Goal: Information Seeking & Learning: Learn about a topic

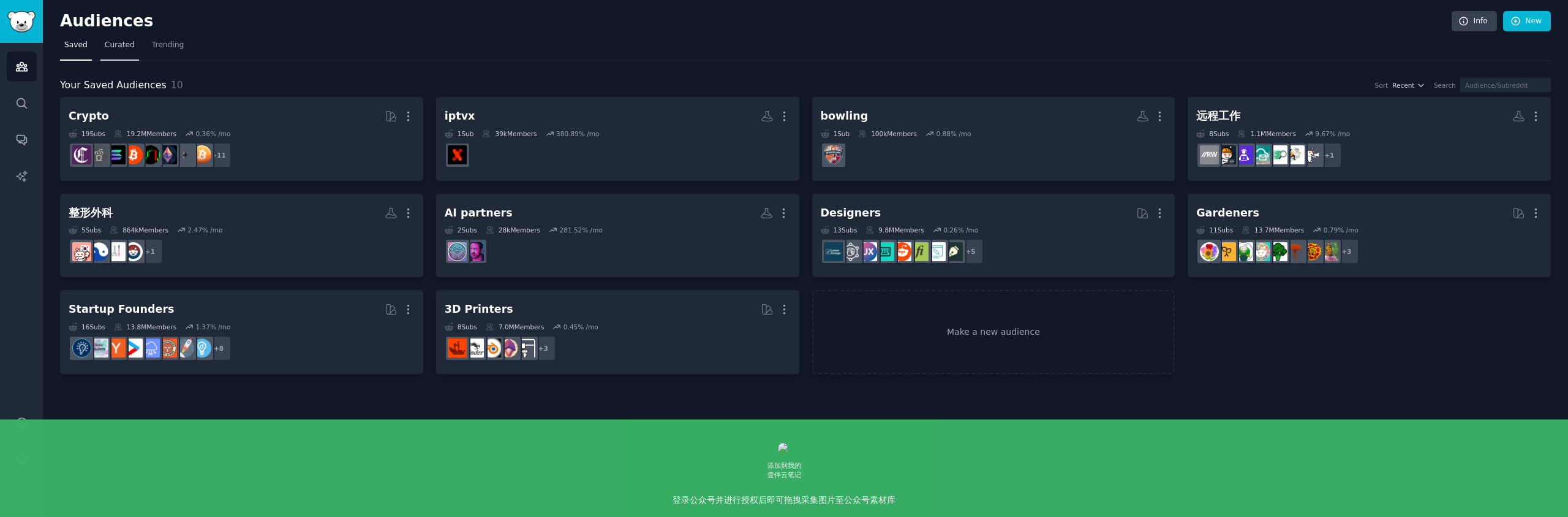
click at [117, 48] on span "Curated" at bounding box center [120, 45] width 30 height 11
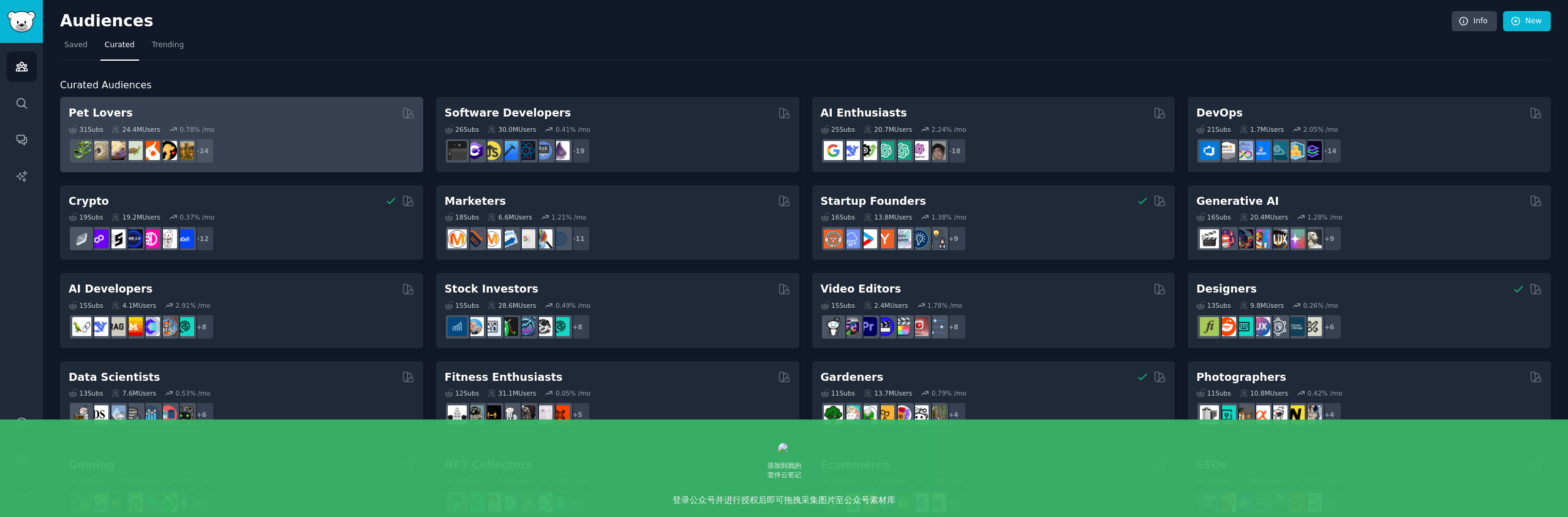
click at [315, 127] on div "31 Sub s 24.4M Users 0.78 % /mo" at bounding box center [241, 129] width 346 height 8
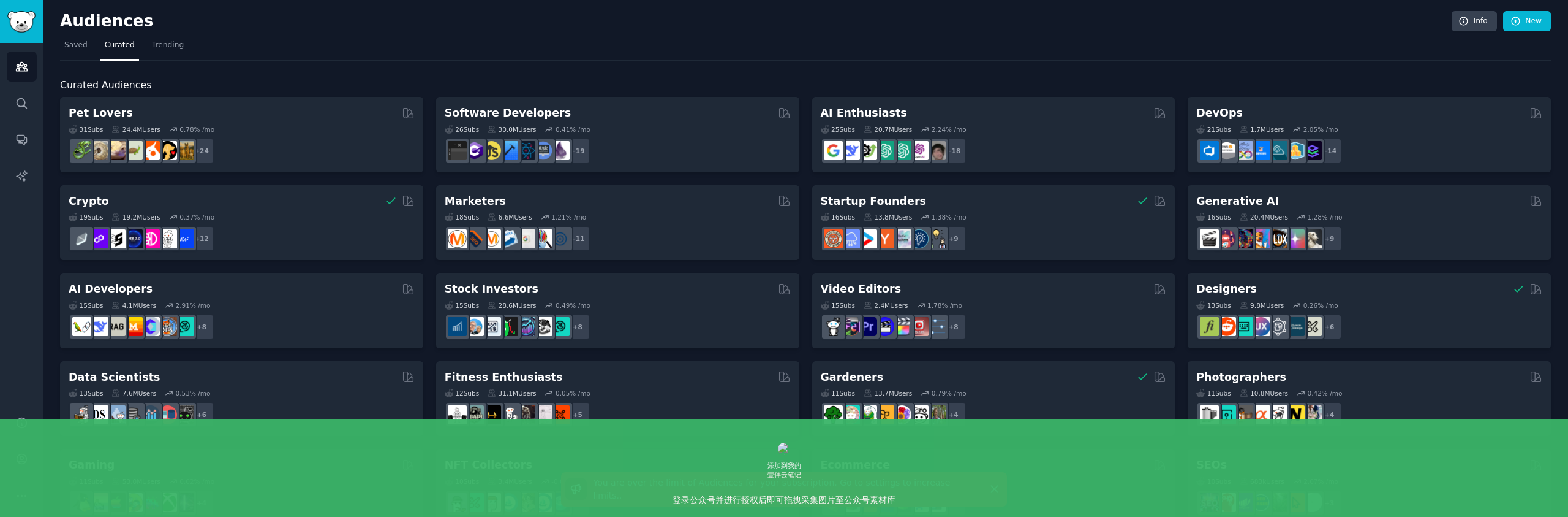
drag, startPoint x: 274, startPoint y: 55, endPoint x: 239, endPoint y: 57, distance: 35.1
click at [271, 56] on nav "Saved Curated Trending" at bounding box center [805, 48] width 1491 height 25
click at [86, 43] on span "Saved" at bounding box center [76, 45] width 24 height 11
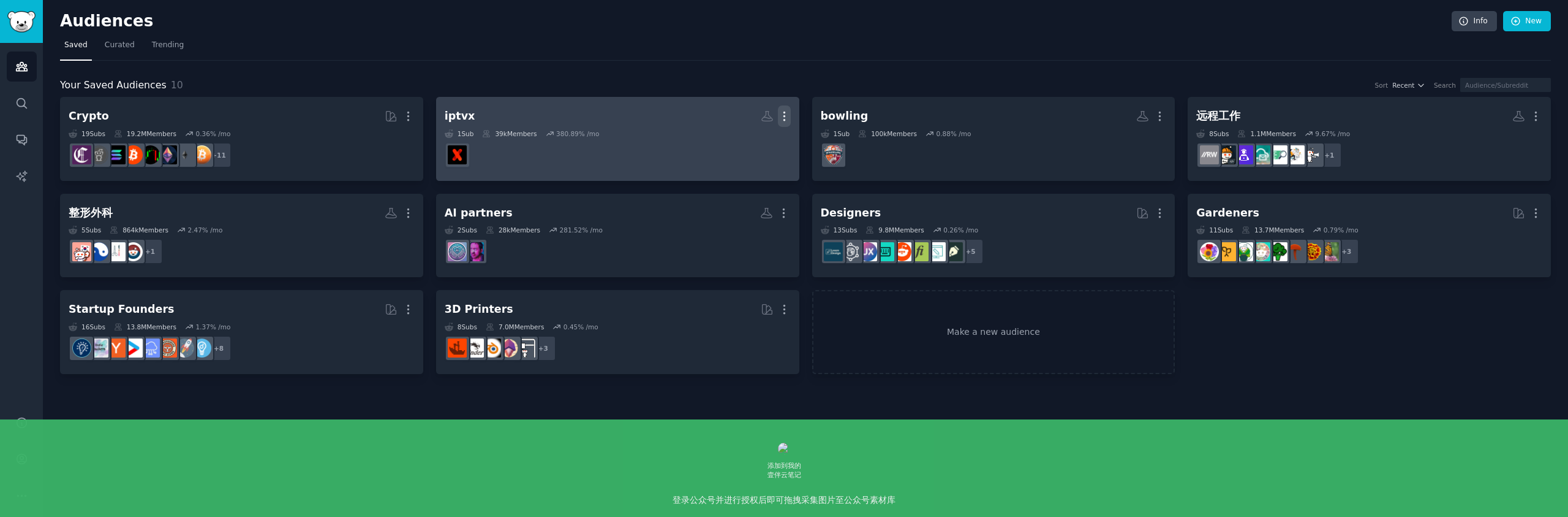
click at [788, 114] on icon "button" at bounding box center [784, 116] width 13 height 13
click at [753, 142] on p "Delete" at bounding box center [750, 141] width 28 height 13
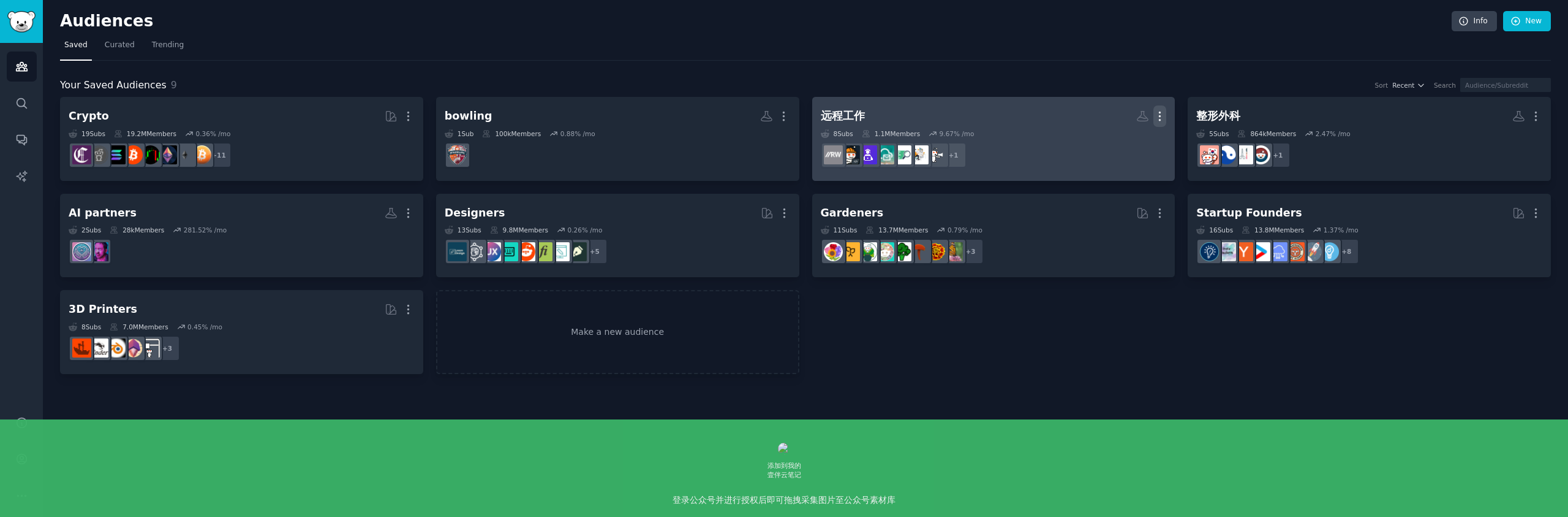
click at [1163, 115] on icon "button" at bounding box center [1160, 116] width 13 height 13
click at [1119, 147] on p "Delete" at bounding box center [1126, 141] width 28 height 13
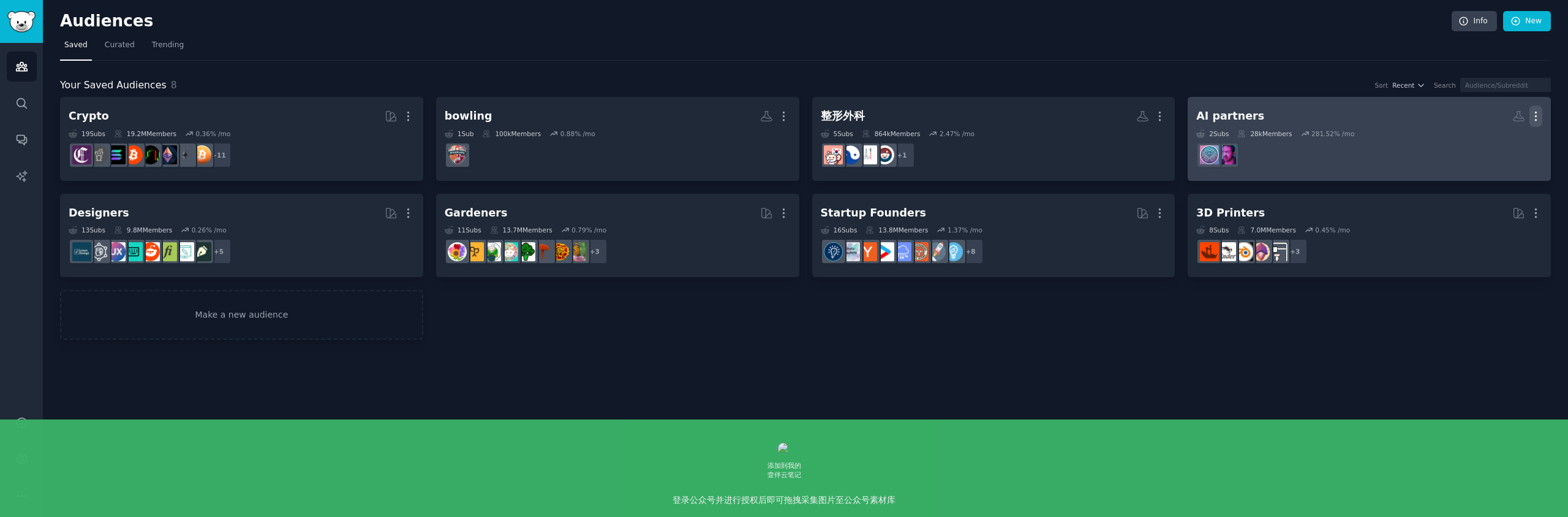
click at [1534, 112] on icon "button" at bounding box center [1535, 116] width 13 height 13
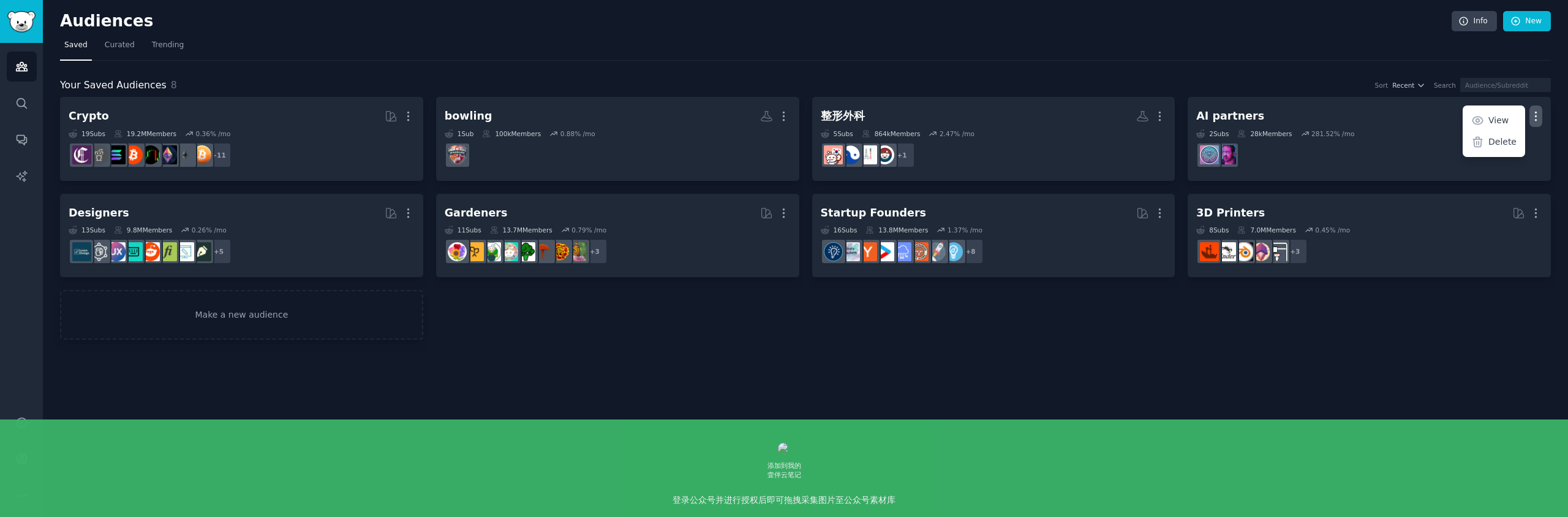
drag, startPoint x: 829, startPoint y: 56, endPoint x: 1182, endPoint y: 115, distance: 357.9
click at [847, 65] on div "Audiences Info New Saved Curated Trending Your Saved Audiences 8 Sort Recent Se…" at bounding box center [805, 178] width 1491 height 323
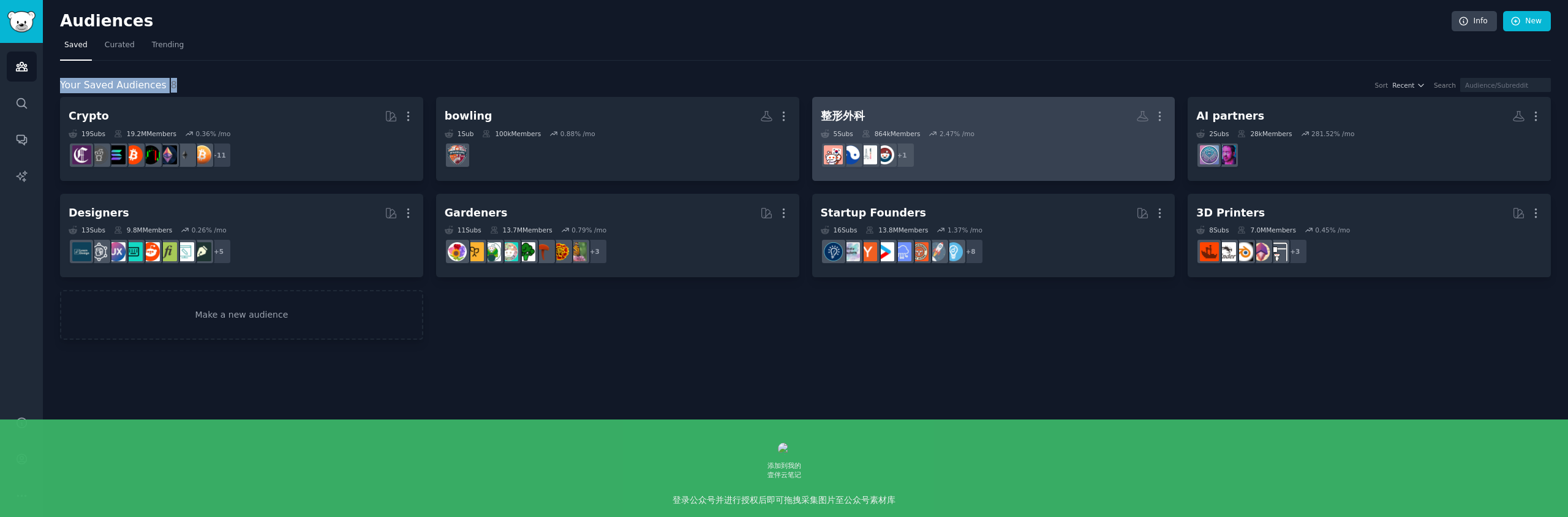
click at [1168, 116] on link "整形外科 Custom Audience More 5 Sub s 864k Members 2.47 % /mo + 1" at bounding box center [994, 139] width 363 height 84
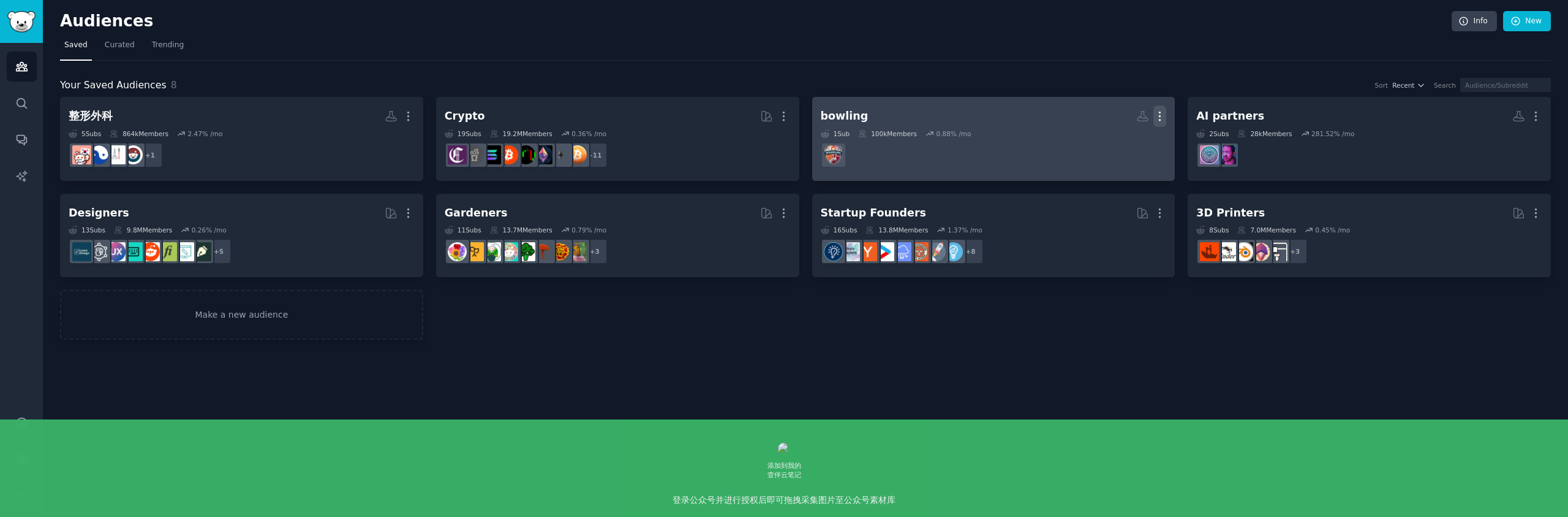
click at [1160, 119] on icon "button" at bounding box center [1161, 116] width 2 height 8
click at [1138, 145] on p "Delete" at bounding box center [1126, 141] width 28 height 13
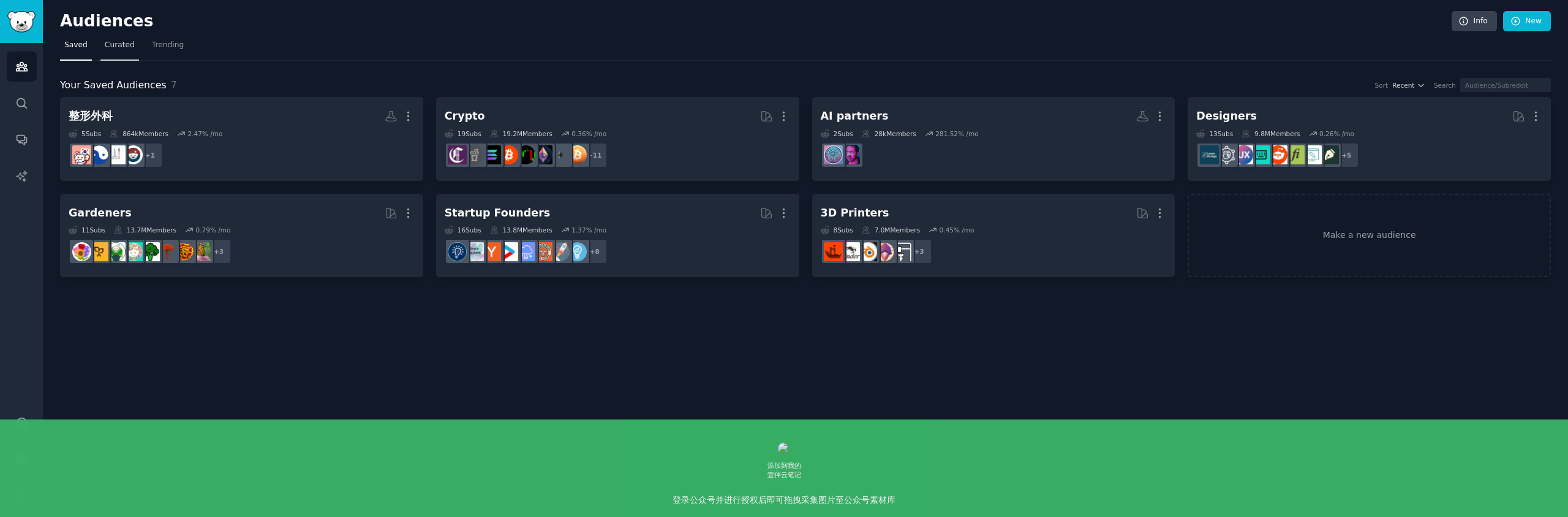
click at [120, 46] on span "Curated" at bounding box center [120, 45] width 30 height 11
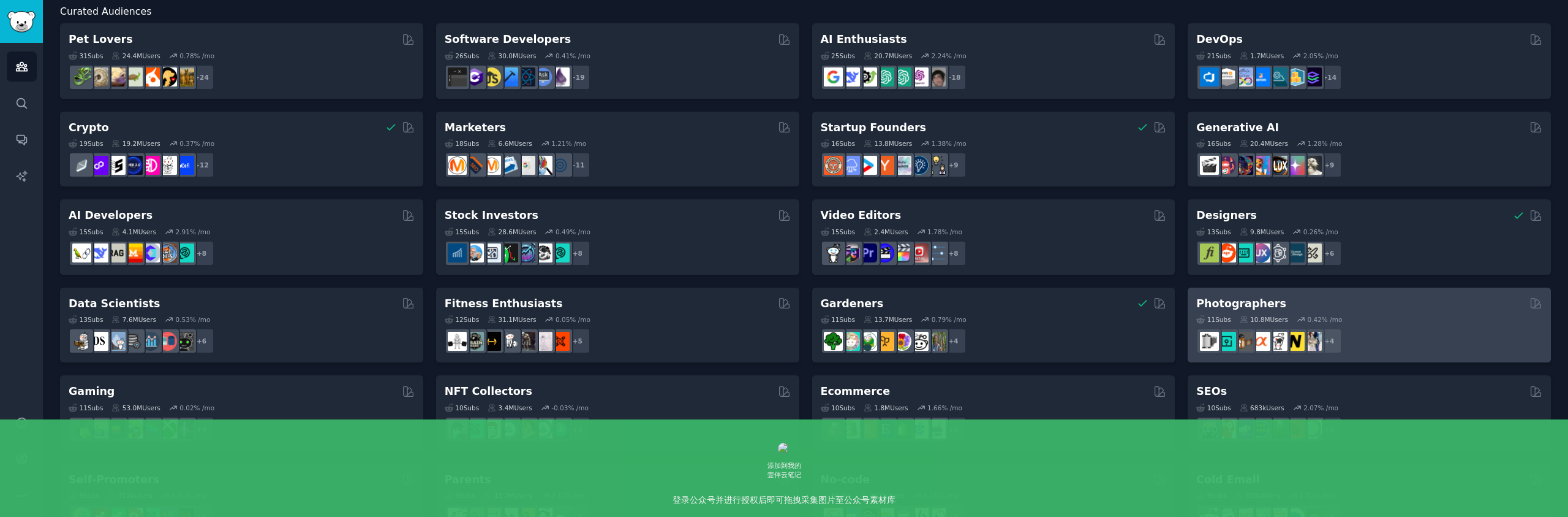
scroll to position [147, 0]
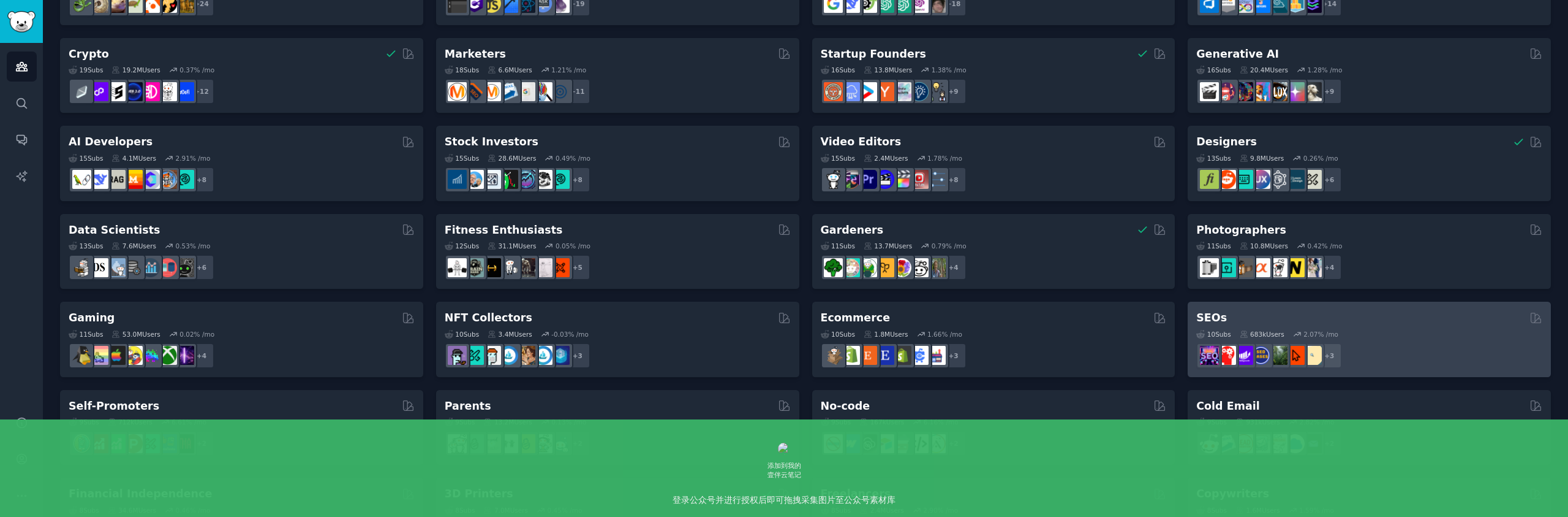
click at [1397, 326] on div "10 Sub s 683k Users 2.07 % /mo r/Local_SEO + 3" at bounding box center [1369, 347] width 346 height 43
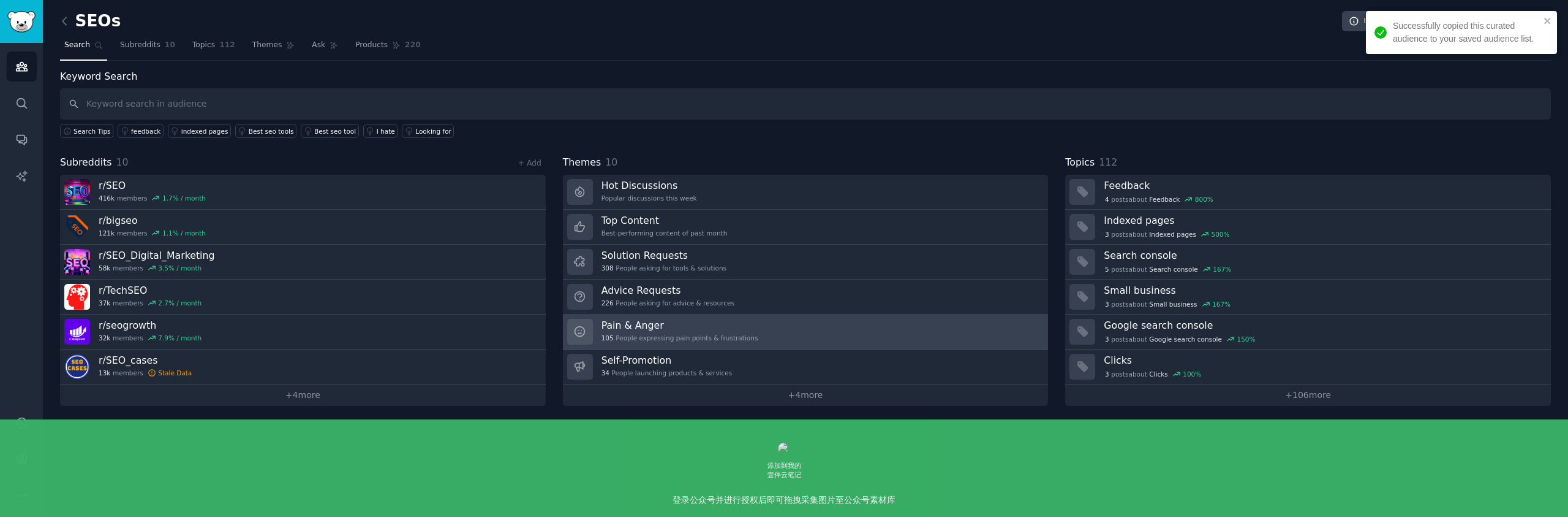
click at [711, 333] on div "Pain & Anger 105 People expressing pain points & frustrations" at bounding box center [680, 332] width 157 height 26
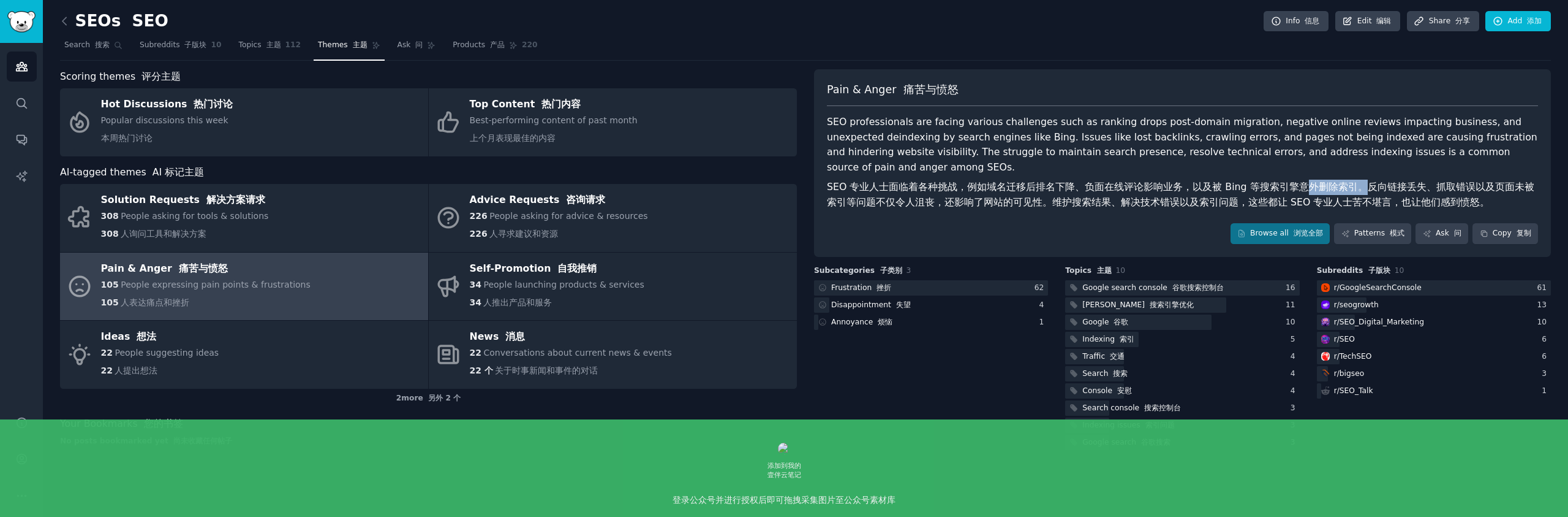
drag, startPoint x: 1296, startPoint y: 172, endPoint x: 1364, endPoint y: 175, distance: 68.1
click at [1354, 181] on font "SEO 专业人士面临着各种挑战，例如域名迁移后排名下降、负面在线评论影响业务，以及被 Bing 等搜索引擎意外删除索引。反向链接丢失、抓取错误以及页面未被索引…" at bounding box center [1180, 194] width 708 height 27
click at [1387, 181] on font "SEO 专业人士面临着各种挑战，例如域名迁移后排名下降、负面在线评论影响业务，以及被 Bing 等搜索引擎意外删除索引。反向链接丢失、抓取错误以及页面未被索引…" at bounding box center [1180, 194] width 708 height 27
drag, startPoint x: 1353, startPoint y: 174, endPoint x: 1500, endPoint y: 174, distance: 147.0
click at [1500, 181] on font "SEO 专业人士面临着各种挑战，例如域名迁移后排名下降、负面在线评论影响业务，以及被 Bing 等搜索引擎意外删除索引。反向链接丢失、抓取错误以及页面未被索引…" at bounding box center [1180, 194] width 708 height 27
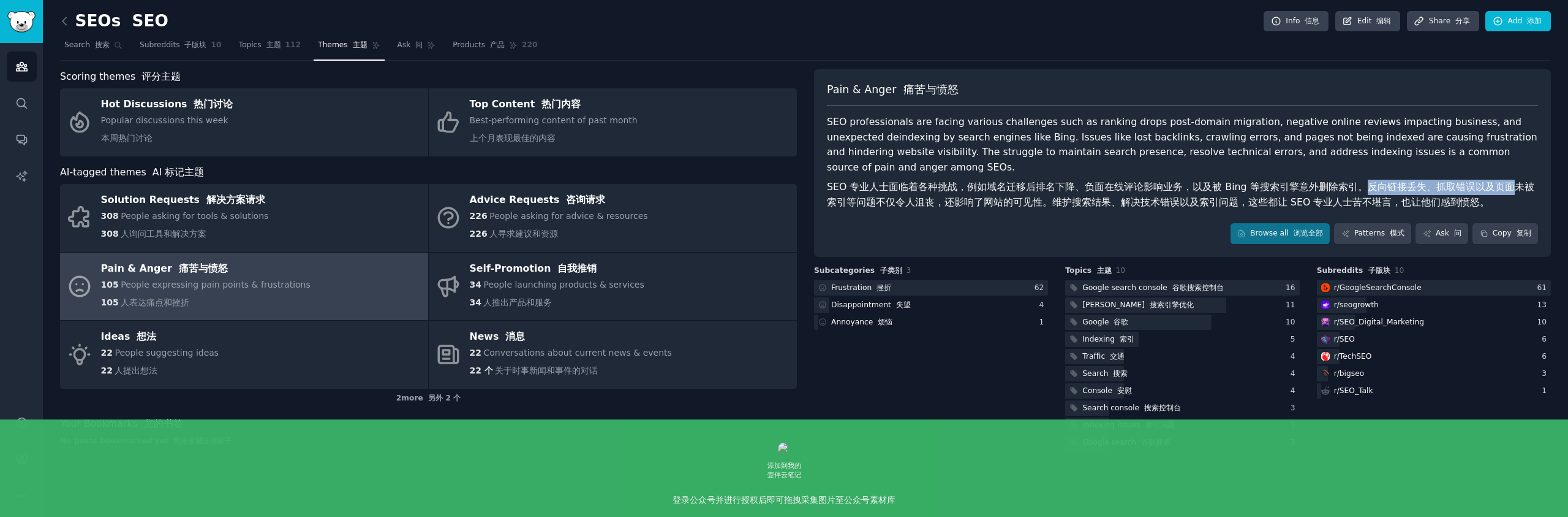
click at [1500, 181] on font "SEO 专业人士面临着各种挑战，例如域名迁移后排名下降、负面在线评论影响业务，以及被 Bing 等搜索引擎意外删除索引。反向链接丢失、抓取错误以及页面未被索引…" at bounding box center [1180, 194] width 708 height 27
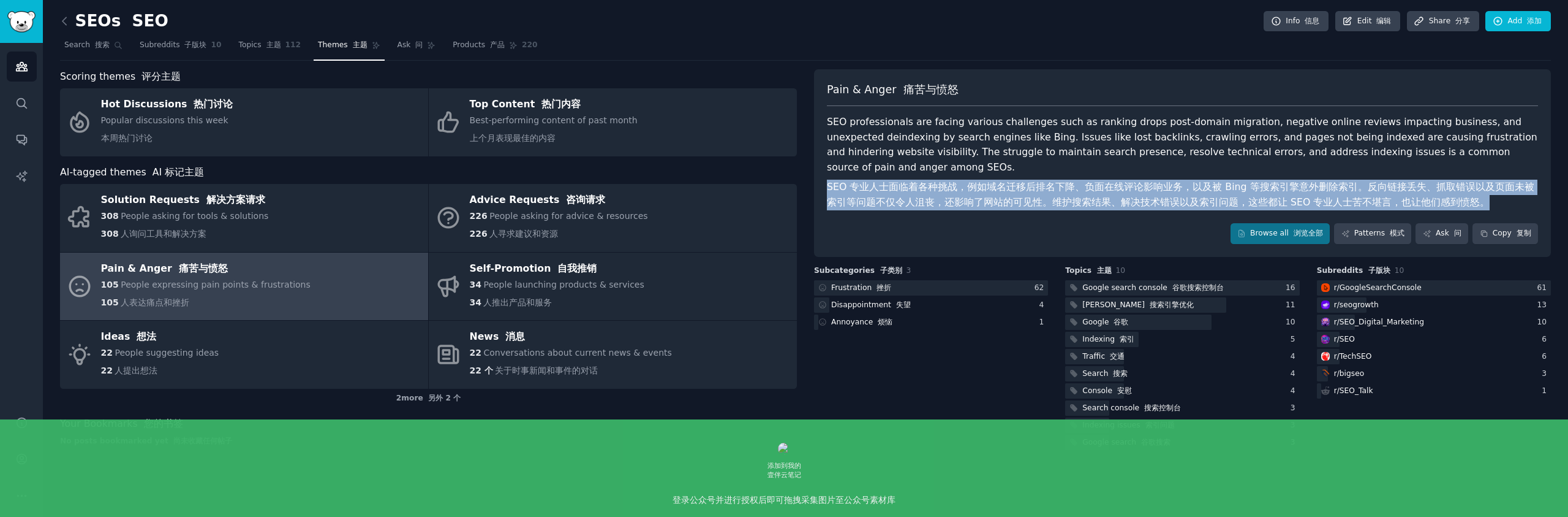
click at [1500, 181] on font "SEO 专业人士面临着各种挑战，例如域名迁移后排名下降、负面在线评论影响业务，以及被 Bing 等搜索引擎意外删除索引。反向链接丢失、抓取错误以及页面未被索引…" at bounding box center [1180, 194] width 708 height 27
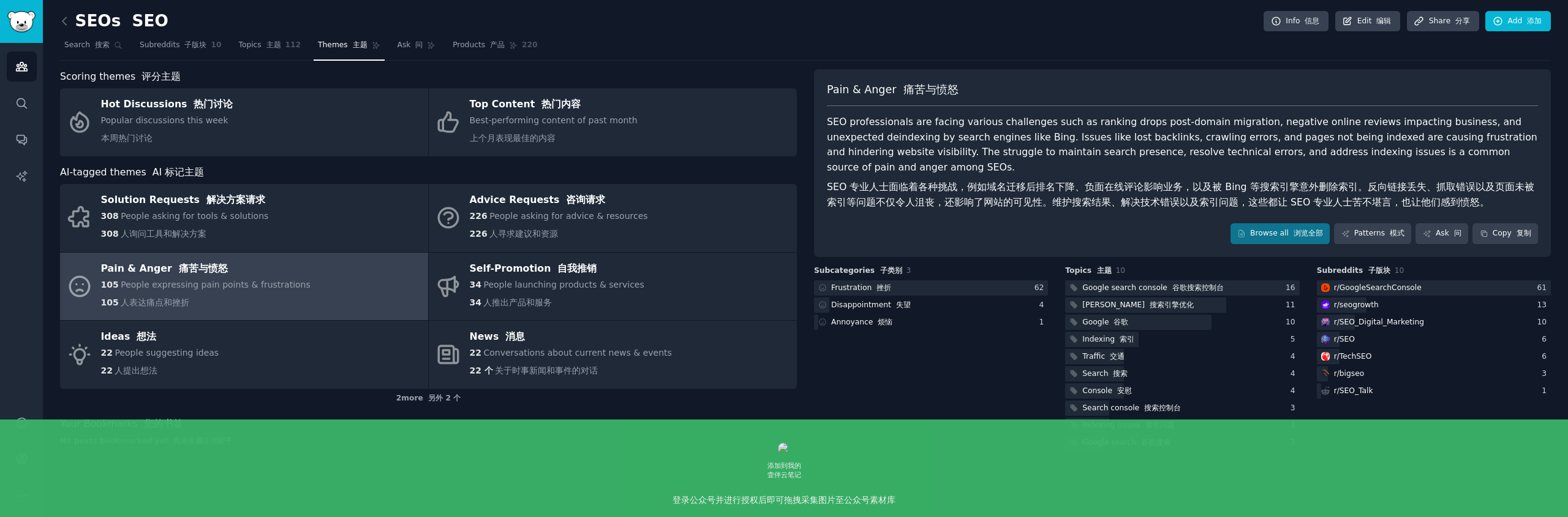
click at [945, 188] on font "SEO 专业人士面临着各种挑战，例如域名迁移后排名下降、负面在线评论影响业务，以及被 Bing 等搜索引擎意外删除索引。反向链接丢失、抓取错误以及页面未被索引…" at bounding box center [1180, 194] width 708 height 27
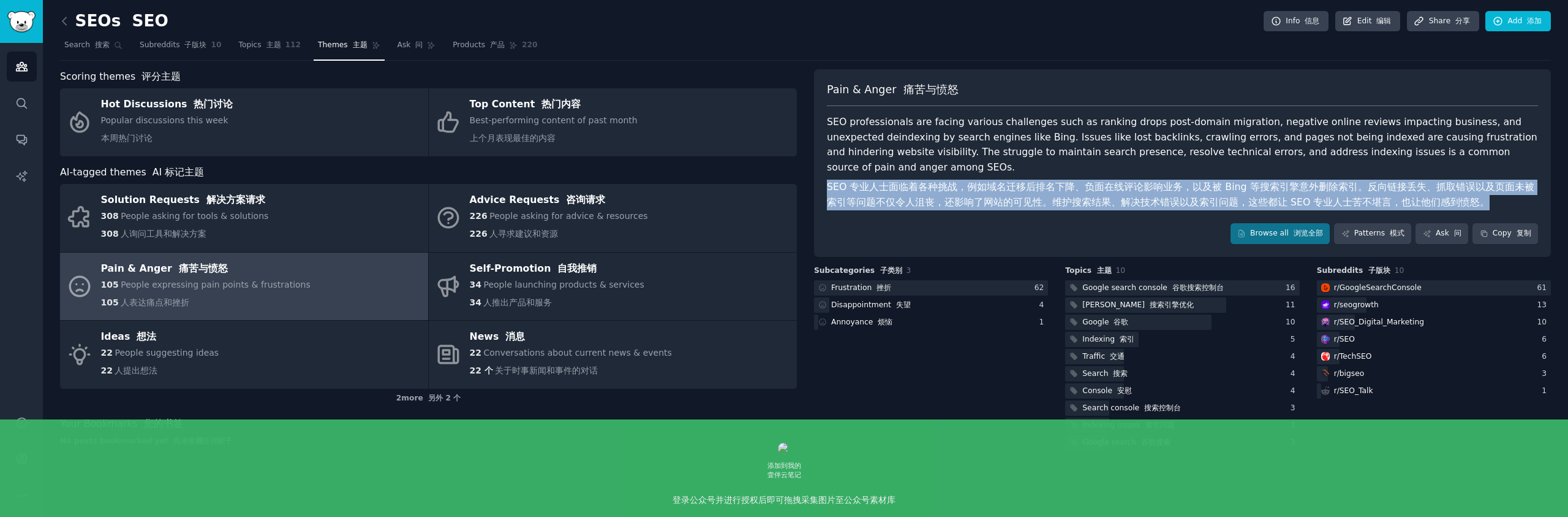
click at [945, 188] on font "SEO 专业人士面临着各种挑战，例如域名迁移后排名下降、负面在线评论影响业务，以及被 Bing 等搜索引擎意外删除索引。反向链接丢失、抓取错误以及页面未被索引…" at bounding box center [1180, 194] width 708 height 27
click at [1020, 187] on font "SEO 专业人士面临着各种挑战，例如域名迁移后排名下降、负面在线评论影响业务，以及被 Bing 等搜索引擎意外删除索引。反向链接丢失、抓取错误以及页面未被索引…" at bounding box center [1180, 194] width 708 height 27
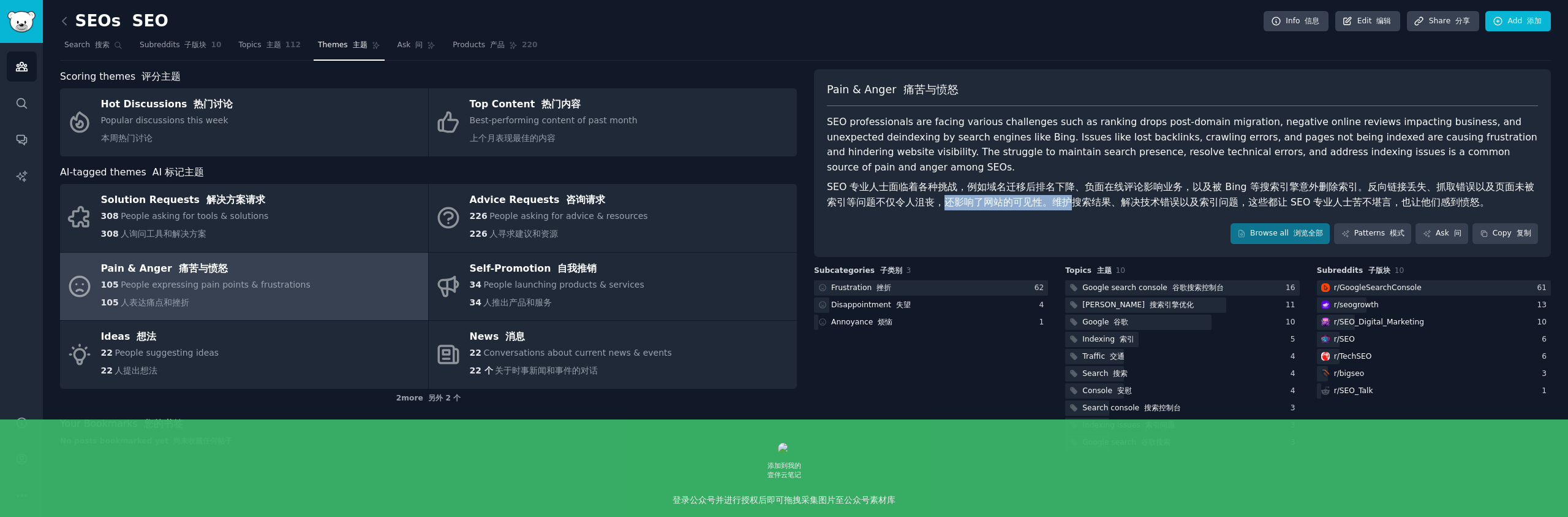
drag, startPoint x: 929, startPoint y: 188, endPoint x: 1059, endPoint y: 191, distance: 130.0
click at [1059, 191] on font "SEO 专业人士面临着各种挑战，例如域名迁移后排名下降、负面在线评论影响业务，以及被 Bing 等搜索引擎意外删除索引。反向链接丢失、抓取错误以及页面未被索引…" at bounding box center [1180, 194] width 708 height 27
click at [1078, 189] on font "SEO 专业人士面临着各种挑战，例如域名迁移后排名下降、负面在线评论影响业务，以及被 Bing 等搜索引擎意外删除索引。反向链接丢失、抓取错误以及页面未被索引…" at bounding box center [1180, 194] width 708 height 27
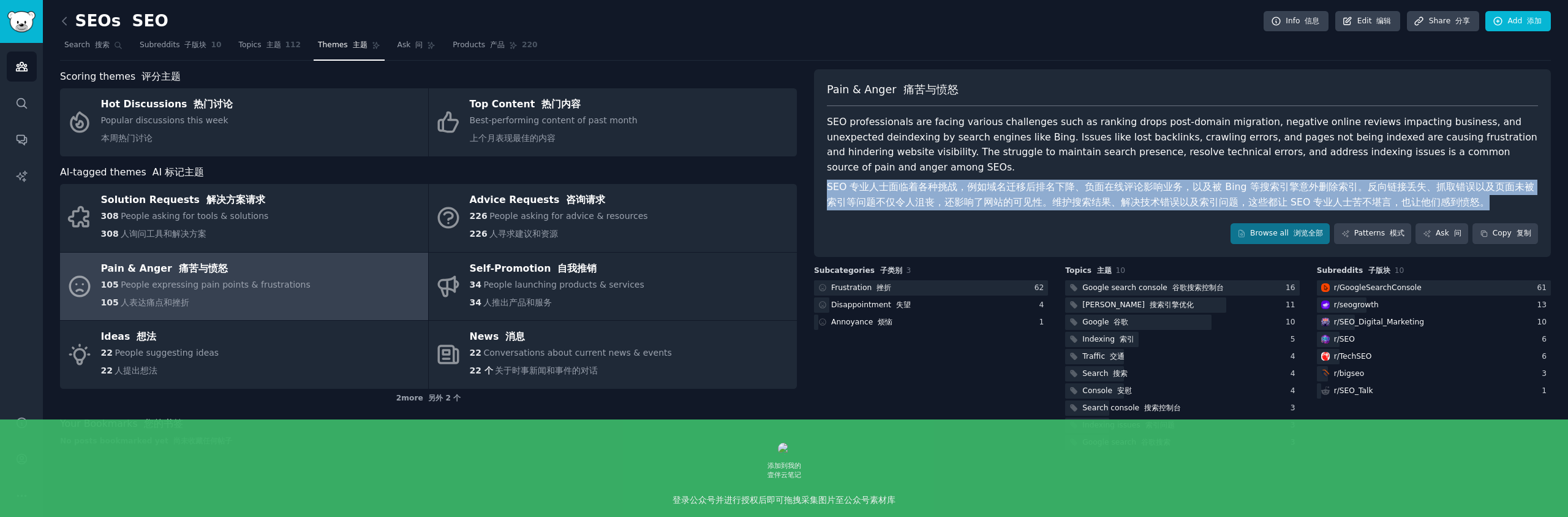
click at [1078, 189] on font "SEO 专业人士面临着各种挑战，例如域名迁移后排名下降、负面在线评论影响业务，以及被 Bing 等搜索引擎意外删除索引。反向链接丢失、抓取错误以及页面未被索引…" at bounding box center [1180, 194] width 708 height 27
click at [1165, 186] on font "SEO 专业人士面临着各种挑战，例如域名迁移后排名下降、负面在线评论影响业务，以及被 Bing 等搜索引擎意外删除索引。反向链接丢失、抓取错误以及页面未被索引…" at bounding box center [1180, 194] width 708 height 27
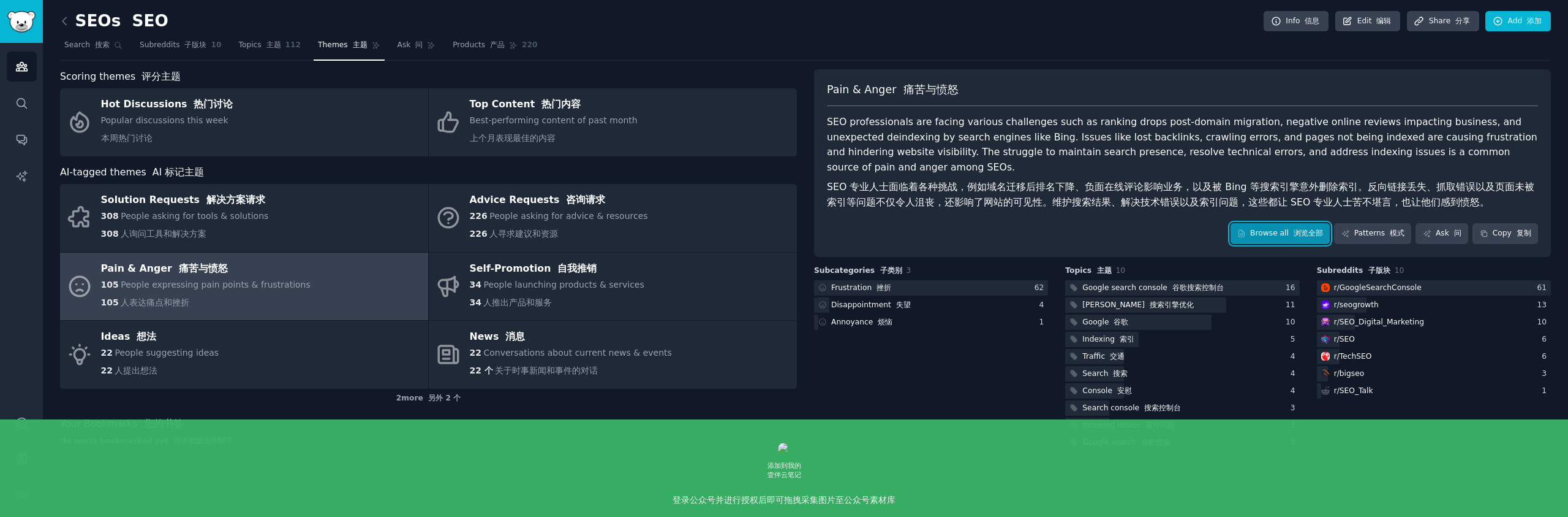
click at [1260, 223] on link "Browse all 浏览全部" at bounding box center [1280, 233] width 100 height 20
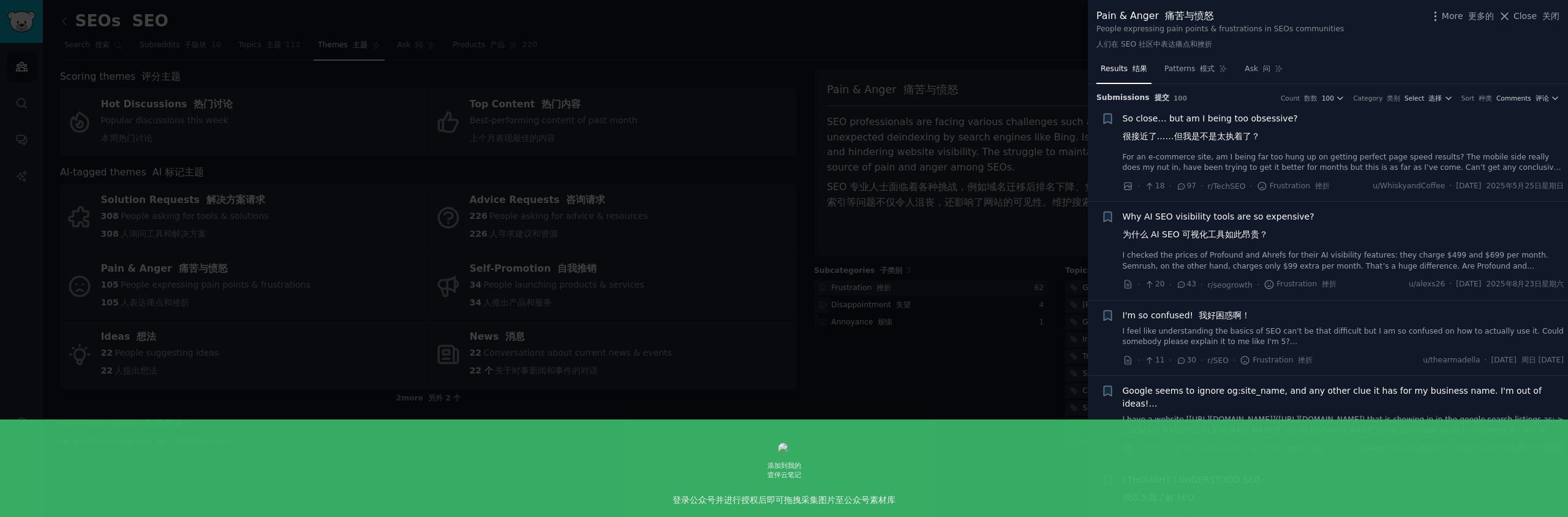
scroll to position [23, 0]
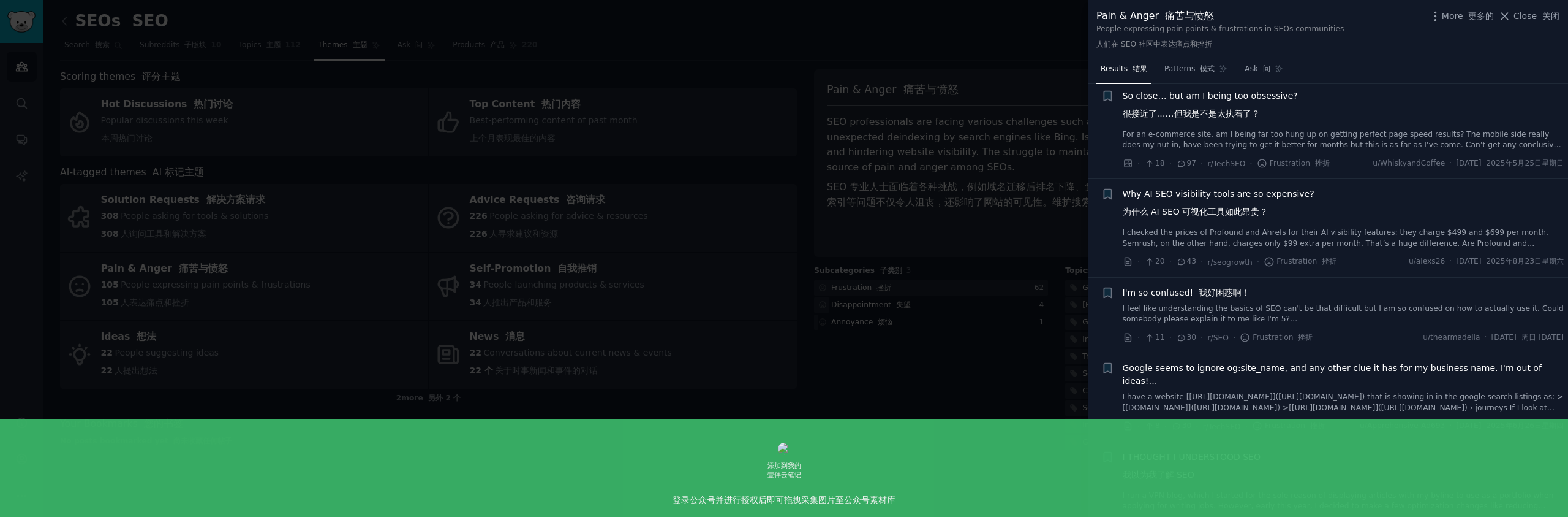
click at [1243, 213] on font "为什么 AI SEO 可视化工具如此昂贵？" at bounding box center [1196, 211] width 146 height 10
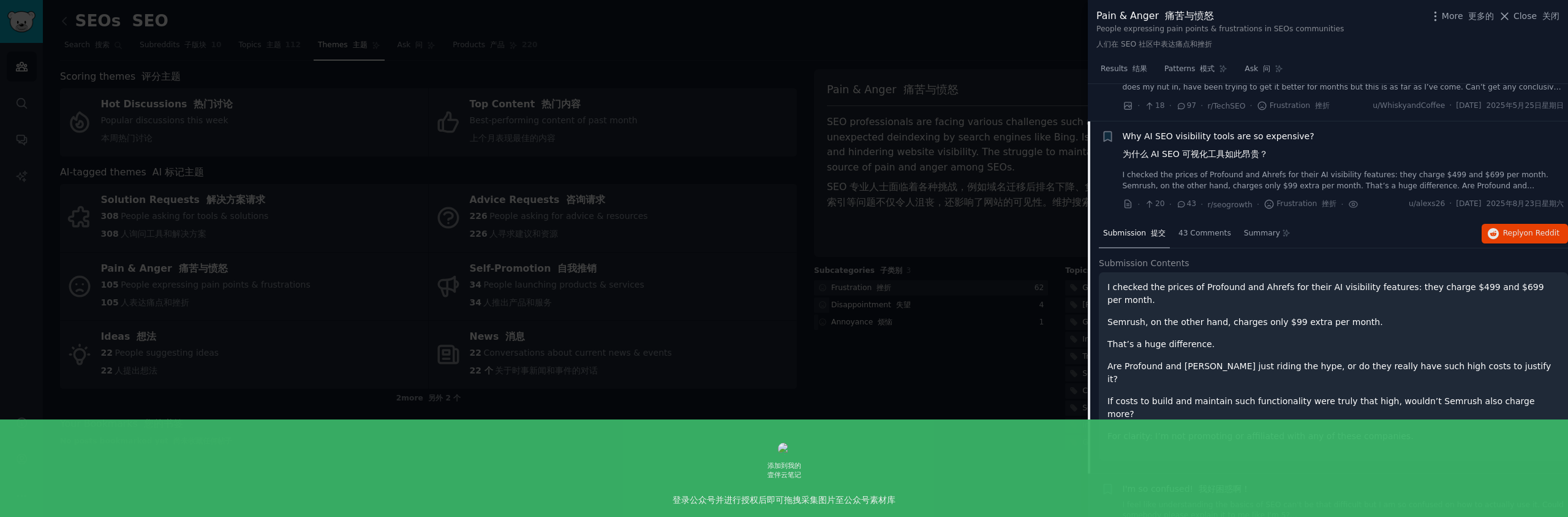
scroll to position [118, 0]
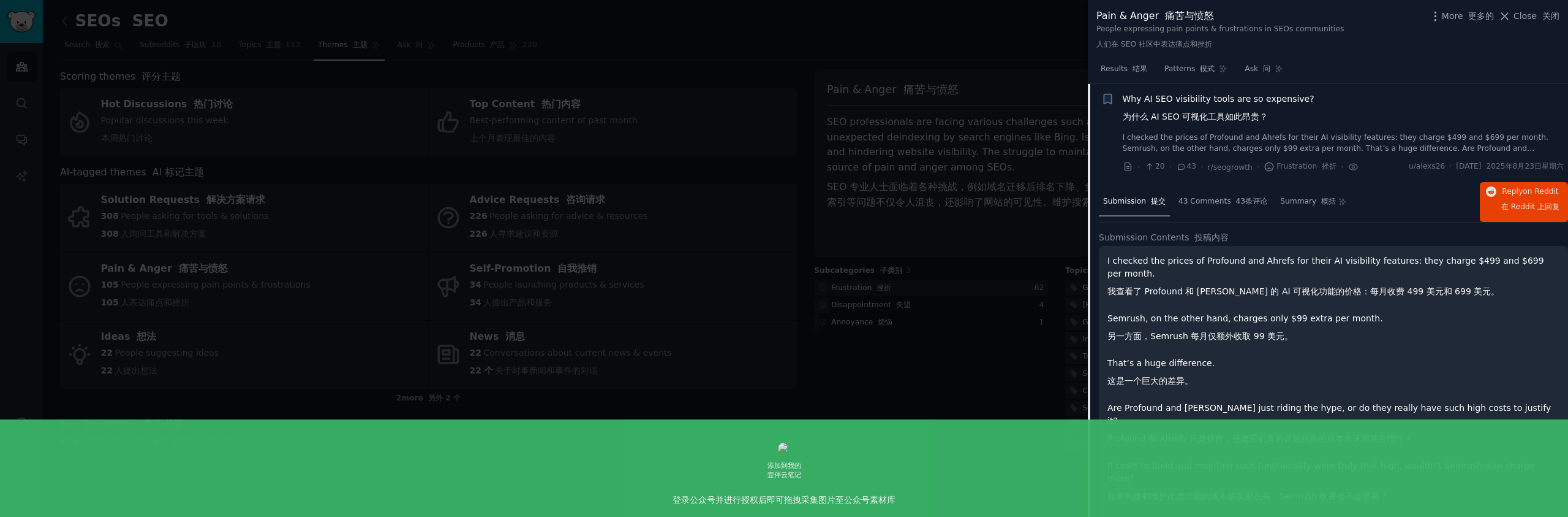
drag, startPoint x: 1147, startPoint y: 279, endPoint x: 1167, endPoint y: 278, distance: 20.0
click at [1151, 286] on font "我查看了 Profound 和 [PERSON_NAME] 的 AI 可视化功能的价格：每月收费 499 美元和 699 美元。" at bounding box center [1303, 291] width 392 height 10
click at [1275, 285] on p "I checked the prices of Profound and Ahrefs for their AI visibility features: t…" at bounding box center [1334, 279] width 452 height 49
click at [1309, 286] on font "我查看了 Profound 和 [PERSON_NAME] 的 AI 可视化功能的价格：每月收费 499 美元和 699 美元。" at bounding box center [1303, 291] width 392 height 10
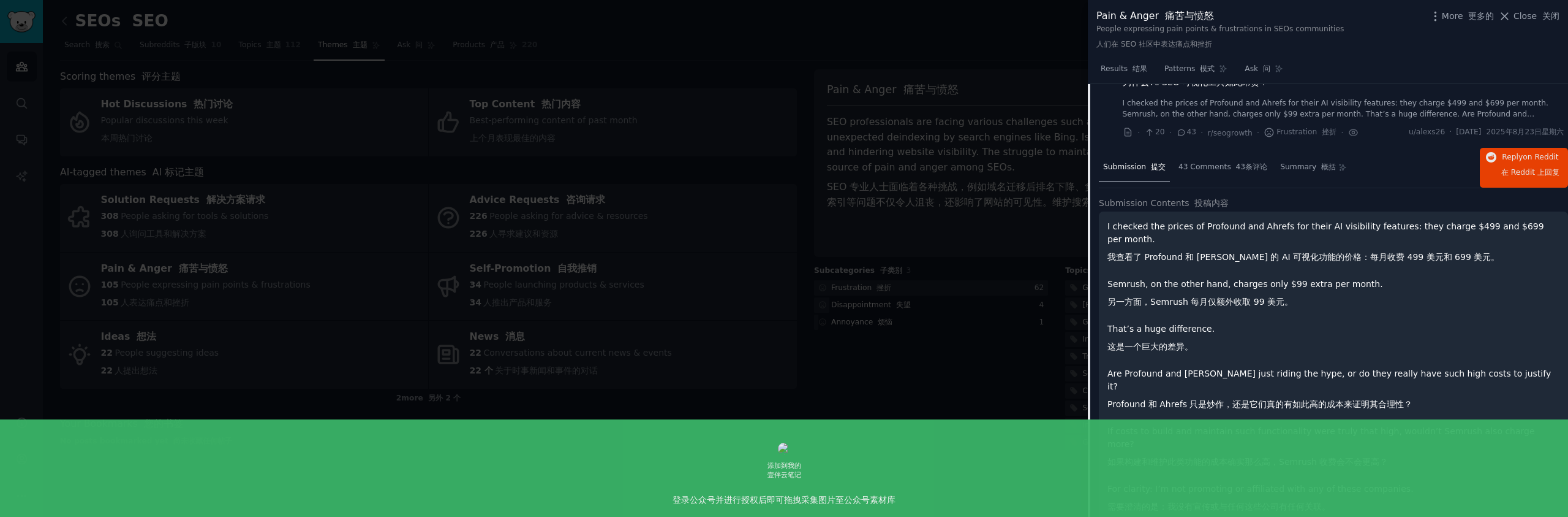
scroll to position [167, 0]
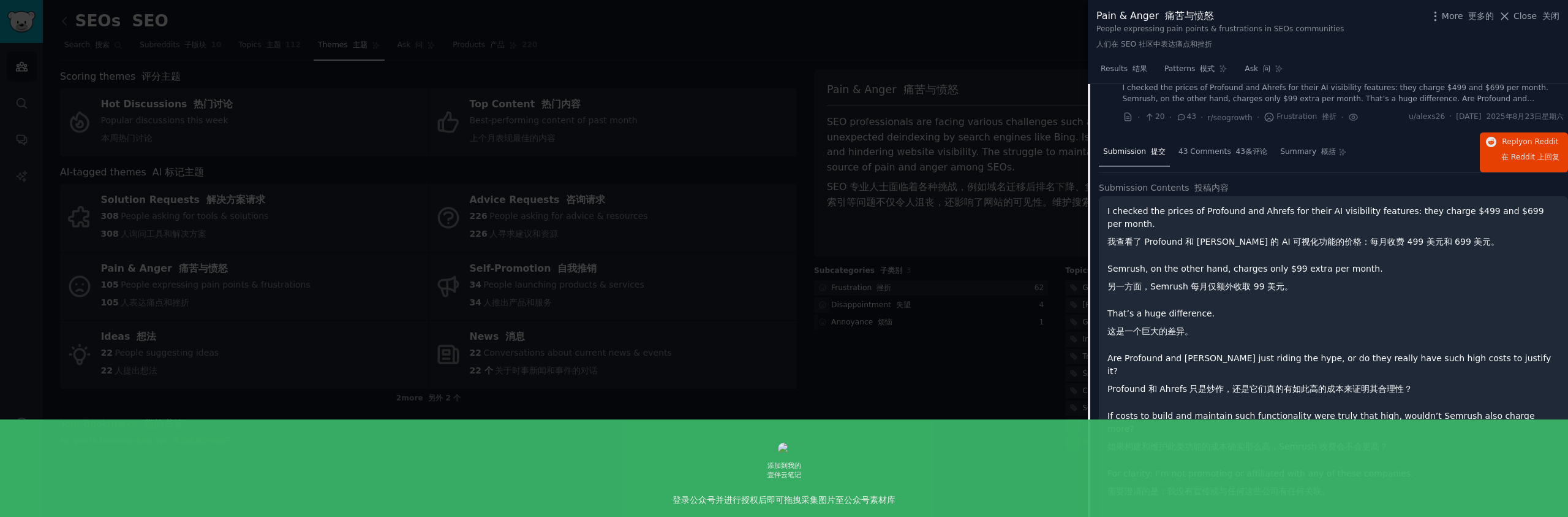
click at [1258, 282] on font "另一方面，Semrush 每月仅额外收取 99 美元。" at bounding box center [1200, 286] width 186 height 10
click at [1300, 323] on p "That’s a huge difference. 这是一个巨大的差异。" at bounding box center [1334, 325] width 452 height 36
click at [1164, 384] on font "Profound 和 Ahrefs 只是炒作，还是它们真的有如此高的成本来证明其合理性？" at bounding box center [1260, 389] width 305 height 10
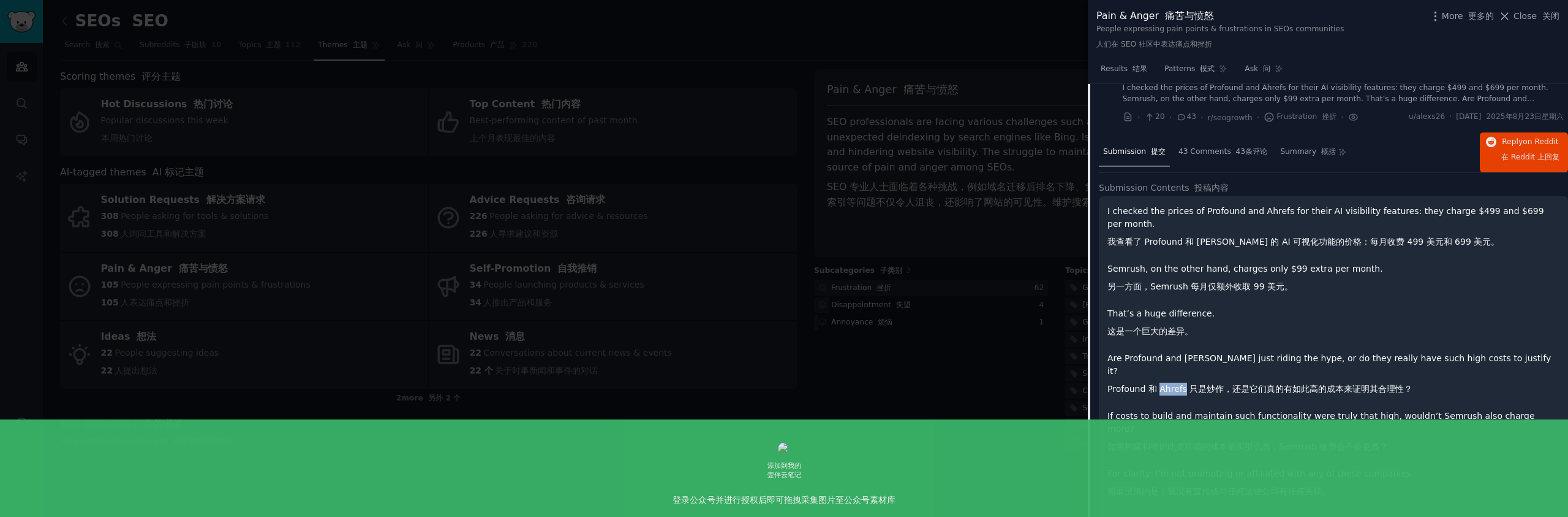
click at [1164, 384] on font "Profound 和 Ahrefs 只是炒作，还是它们真的有如此高的成本来证明其合理性？" at bounding box center [1260, 389] width 305 height 10
click at [1317, 352] on p "Are Profound and [PERSON_NAME] just riding the hype, or do they really have suc…" at bounding box center [1334, 377] width 452 height 49
click at [1510, 156] on span "在 Reddit 上" at bounding box center [1522, 156] width 43 height 8
click at [953, 204] on div at bounding box center [784, 258] width 1568 height 517
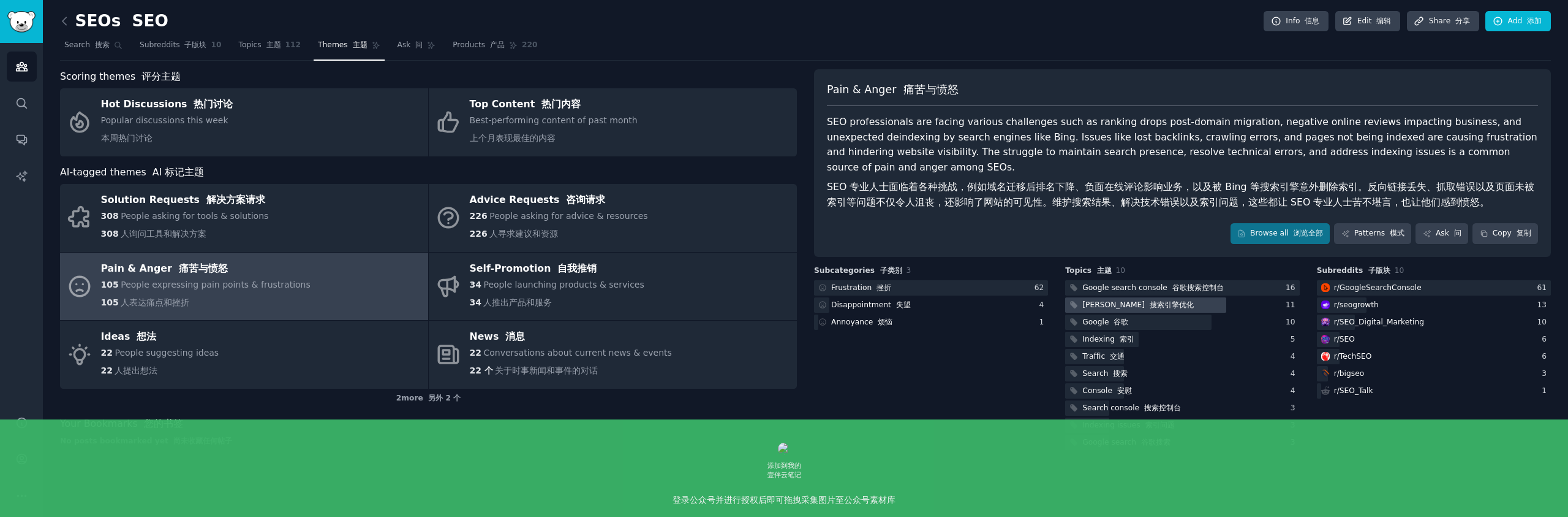
click at [1147, 298] on div at bounding box center [1145, 305] width 161 height 15
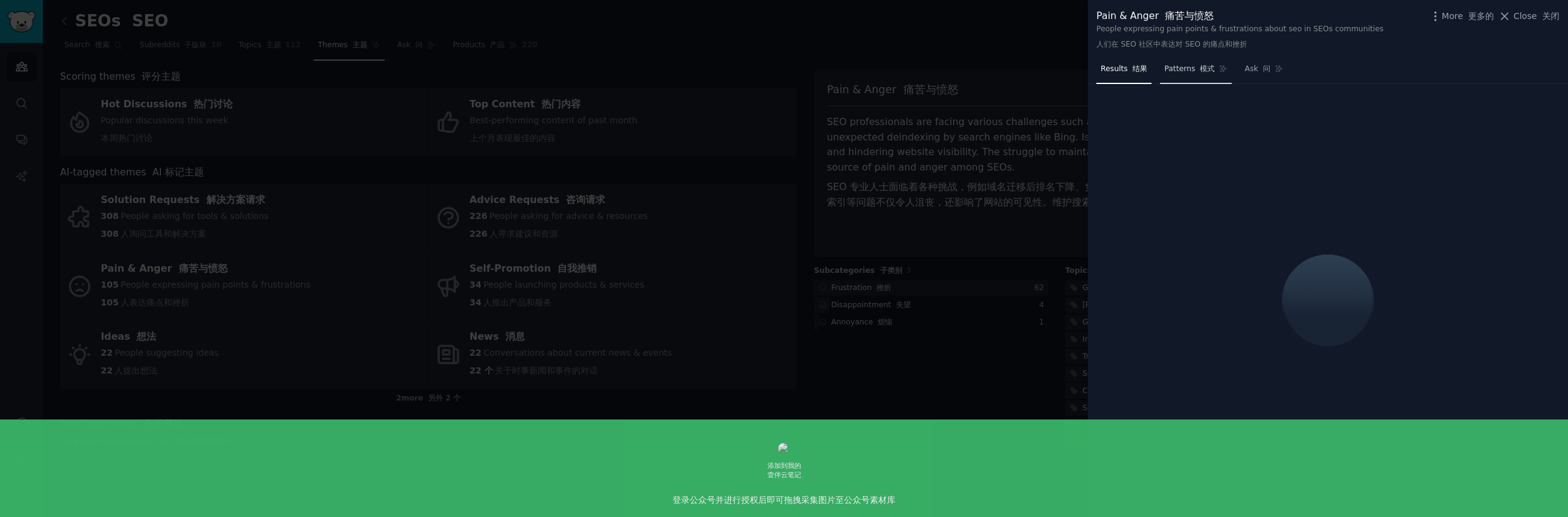
click at [1195, 74] on link "Patterns 模式" at bounding box center [1196, 71] width 71 height 25
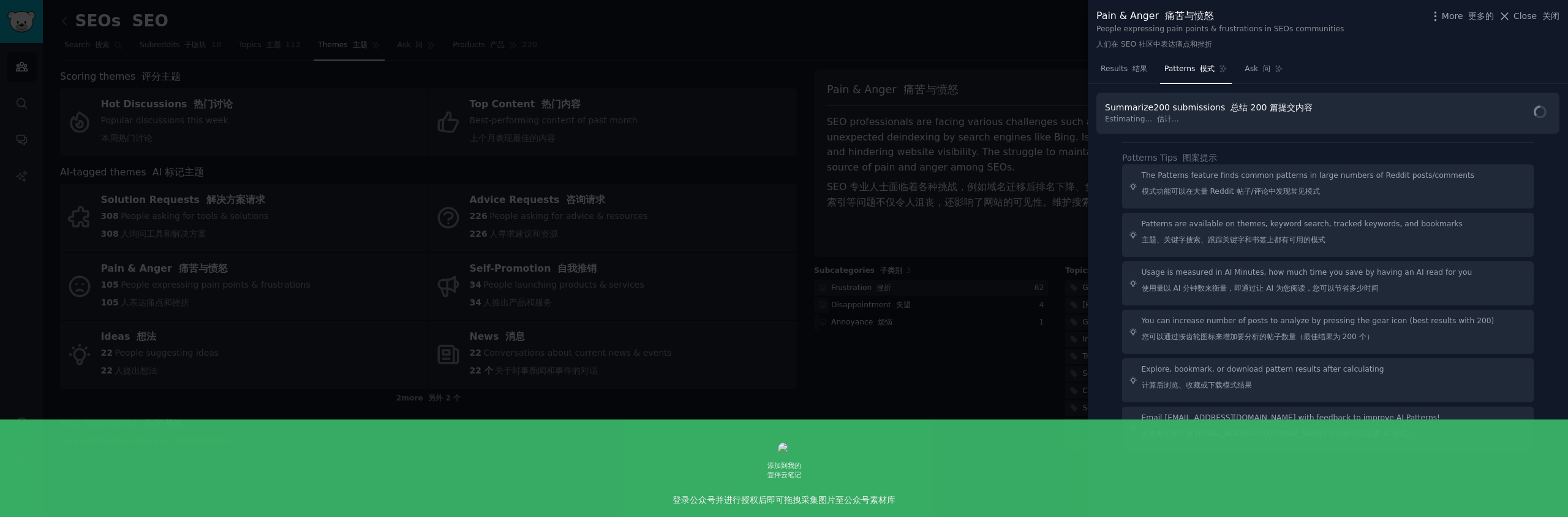
click at [1469, 116] on div "Summarize 200 submissions 总结 200 篇提交内容 Estimating... 估计..." at bounding box center [1328, 113] width 463 height 41
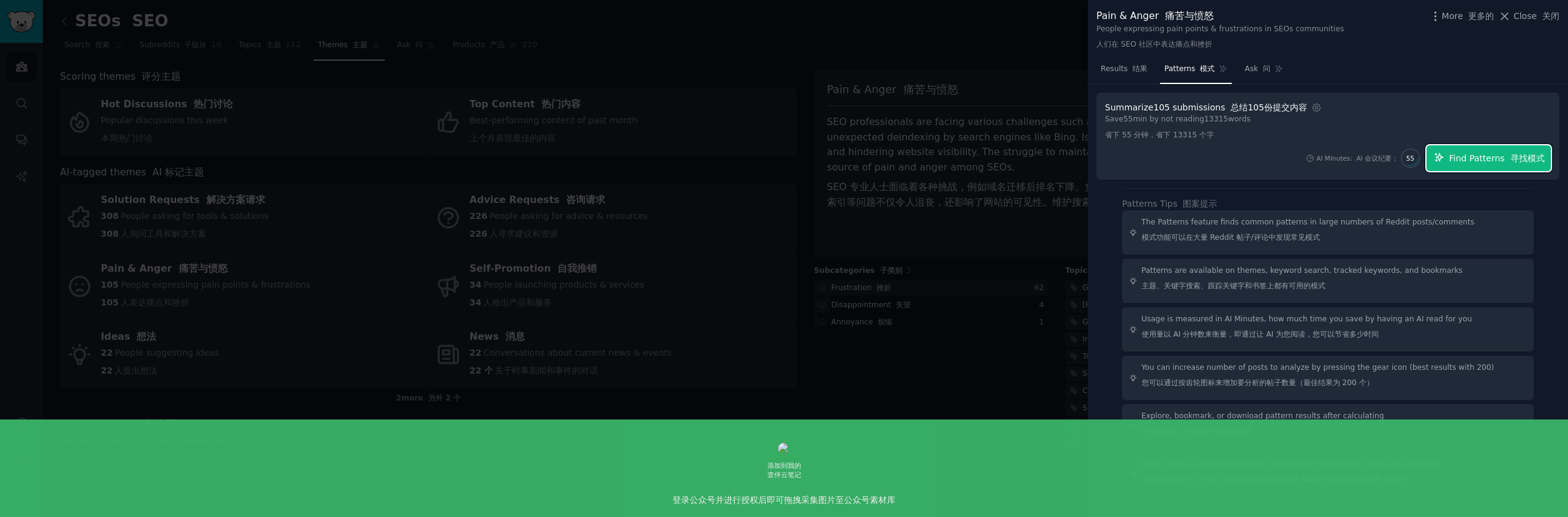
click at [1482, 159] on span "Find Patterns 寻找模式" at bounding box center [1497, 158] width 96 height 13
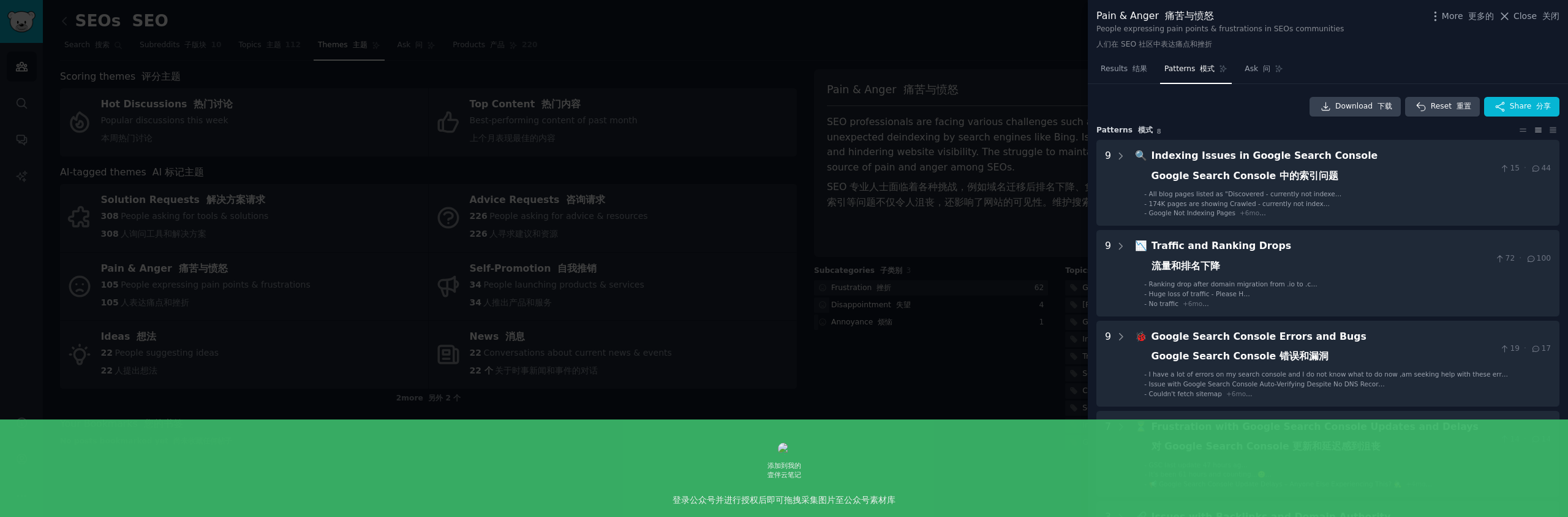
click at [1028, 321] on div at bounding box center [784, 258] width 1568 height 517
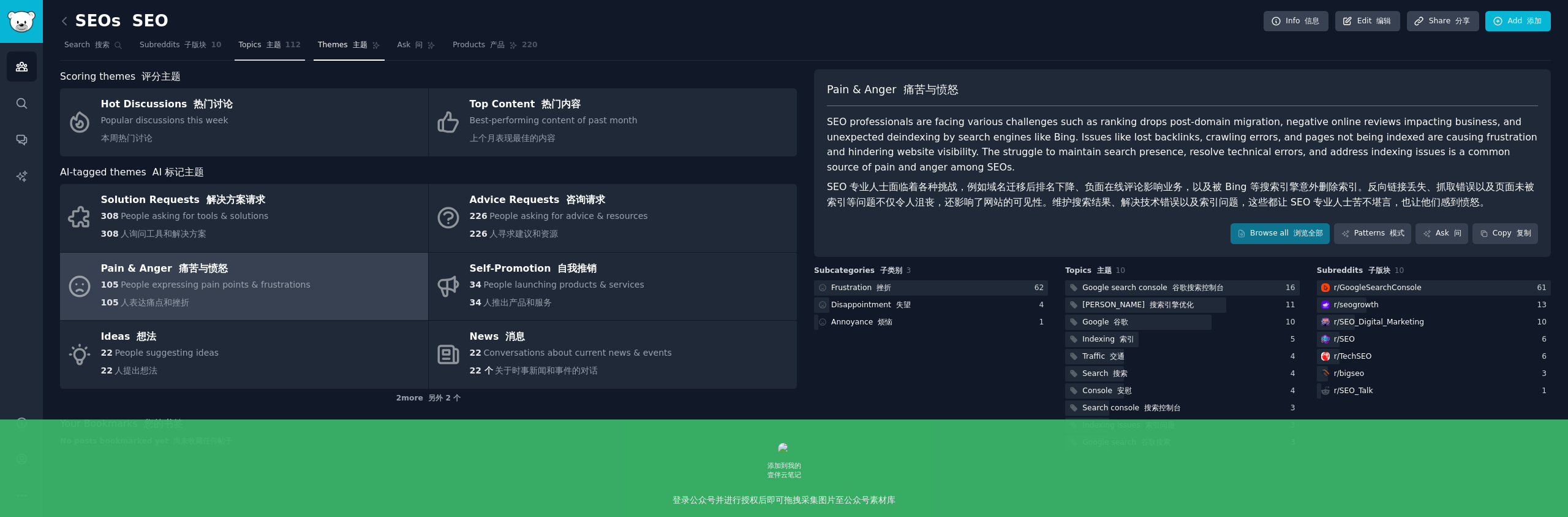
click at [262, 42] on font at bounding box center [264, 44] width 5 height 8
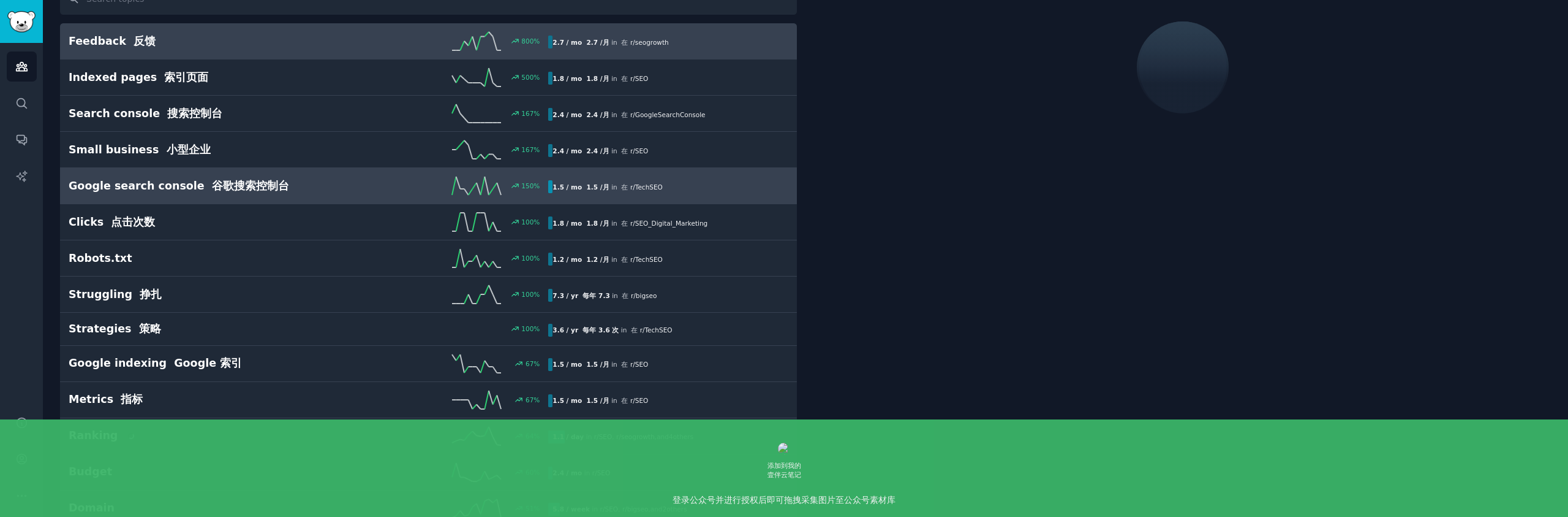
scroll to position [106, 0]
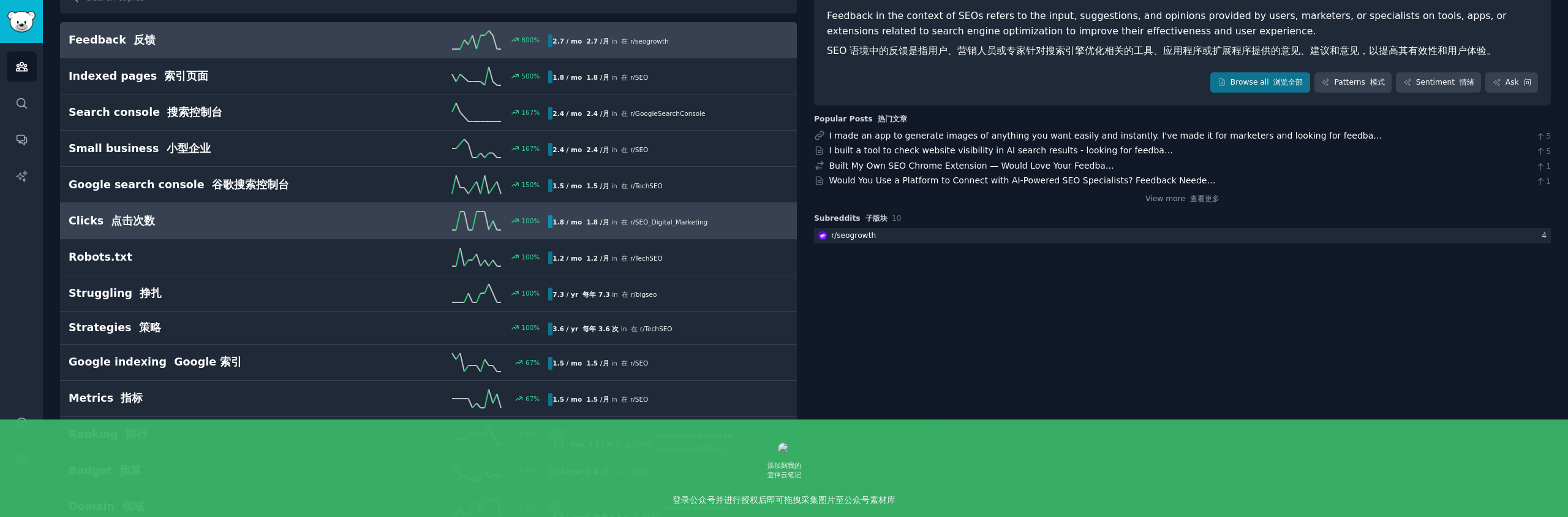
click at [387, 231] on link "Clicks 点击次数 100 % 1.8 / mo 1.8 /月 in 在 r/ SEO_Digital_Marketing" at bounding box center [428, 221] width 737 height 36
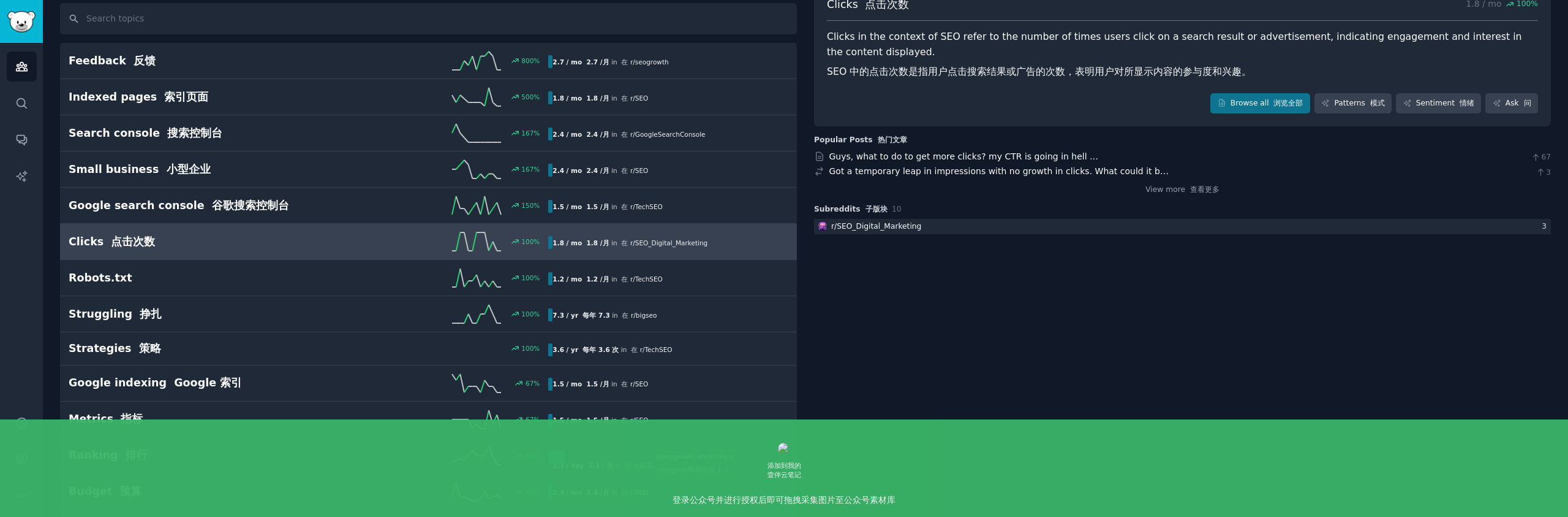
scroll to position [84, 0]
drag, startPoint x: 928, startPoint y: 74, endPoint x: 1036, endPoint y: 75, distance: 108.0
click at [1028, 76] on font "SEO 中的点击次数是指用户点击搜索结果或广告的次数，表明用户对所显示内容的参与度和兴趣。" at bounding box center [1039, 71] width 425 height 11
click at [1050, 75] on font "SEO 中的点击次数是指用户点击搜索结果或广告的次数，表明用户对所显示内容的参与度和兴趣。" at bounding box center [1039, 71] width 425 height 11
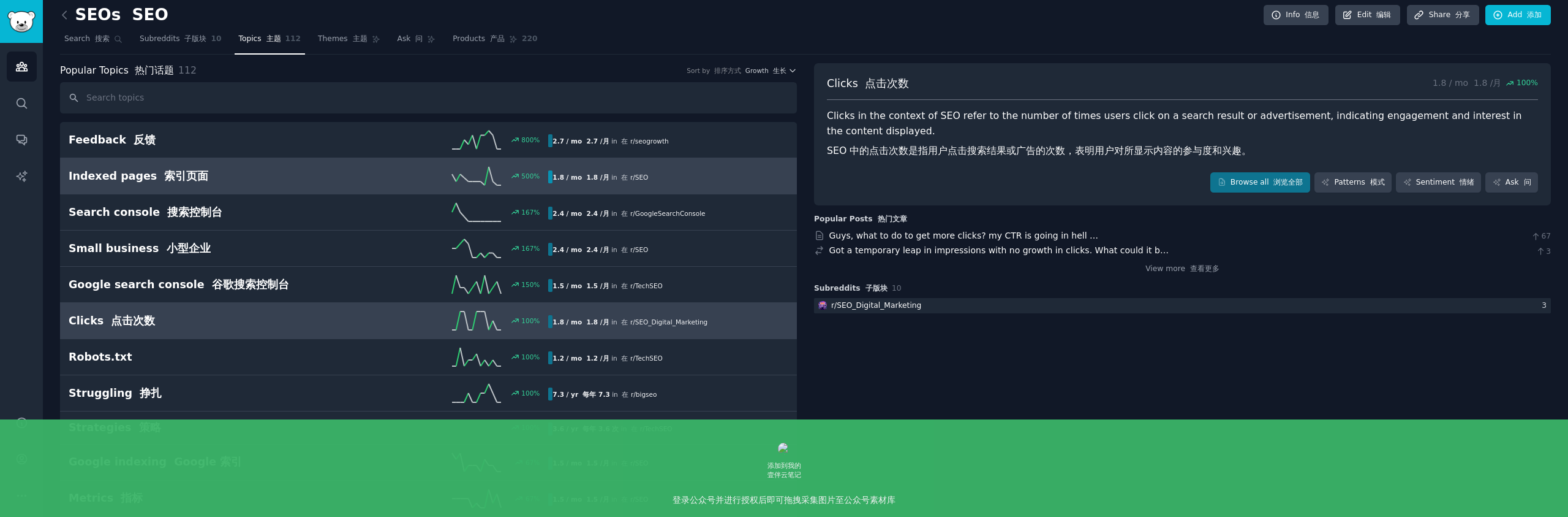
scroll to position [0, 0]
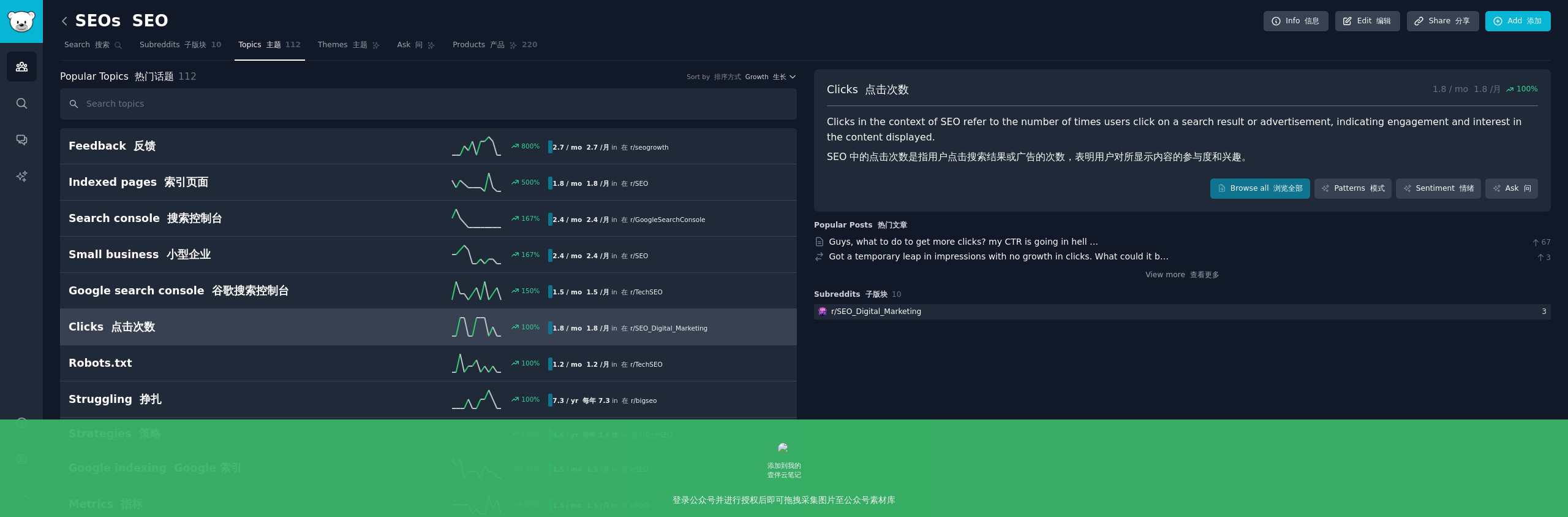
click at [67, 15] on icon at bounding box center [64, 20] width 13 height 13
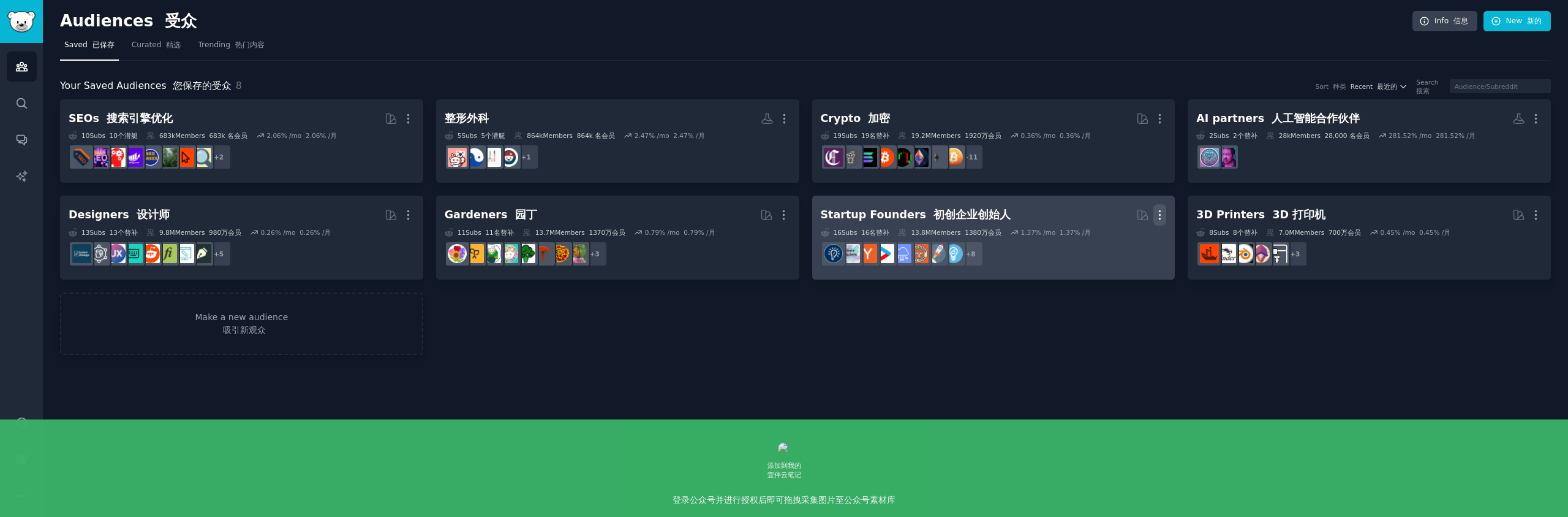
click at [1161, 218] on icon "button" at bounding box center [1160, 215] width 13 height 13
click at [1128, 256] on p "Delete 删除" at bounding box center [1123, 260] width 35 height 26
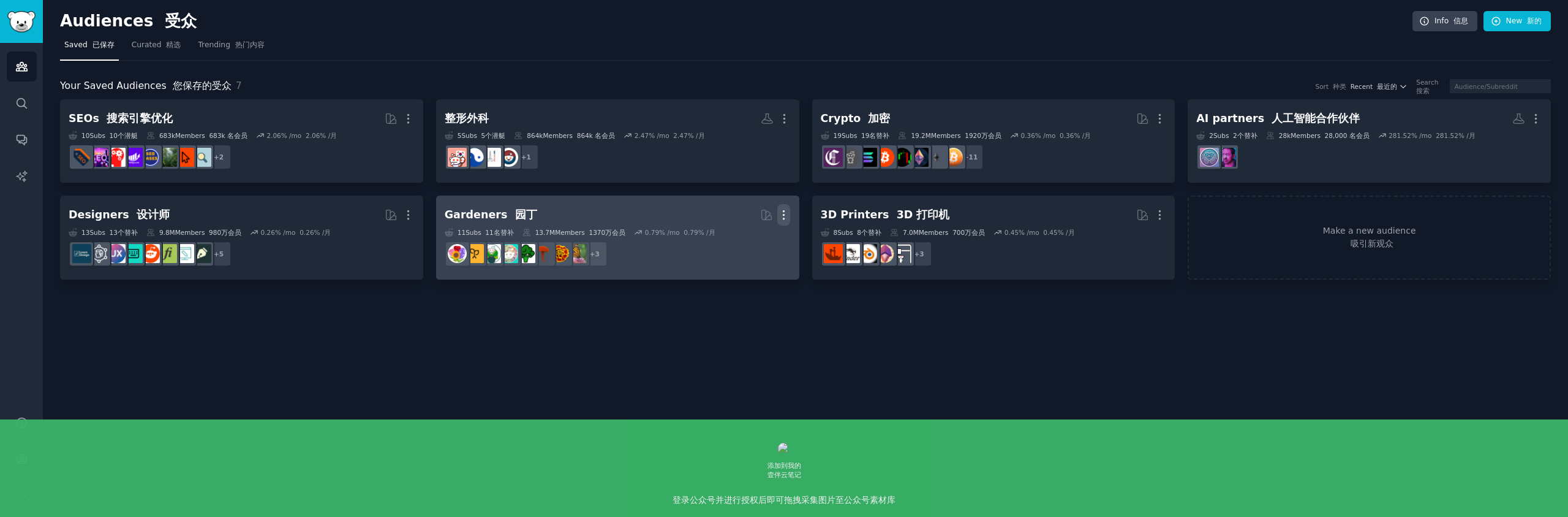
click at [788, 212] on icon "button" at bounding box center [784, 215] width 13 height 13
click at [743, 266] on font "删除" at bounding box center [738, 266] width 17 height 10
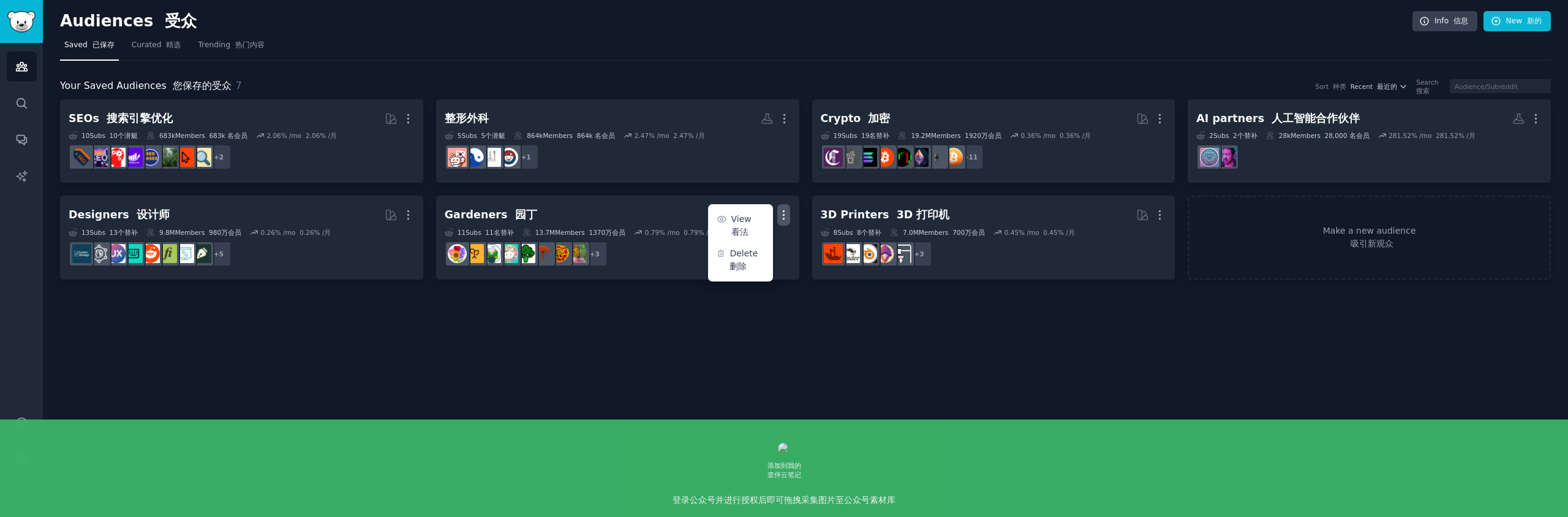
click at [501, 51] on nav "Saved 已保存 Curated 精选 Trending 热门内容" at bounding box center [805, 48] width 1491 height 25
click at [153, 46] on span "Curated 精选" at bounding box center [156, 45] width 49 height 11
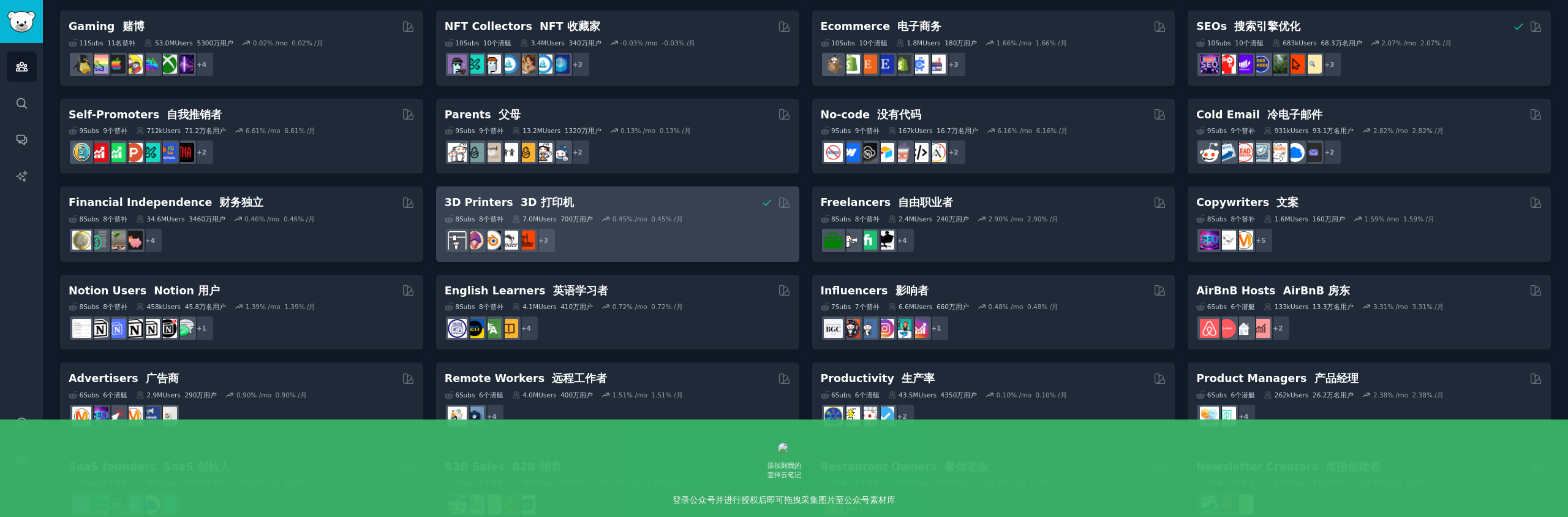
scroll to position [464, 0]
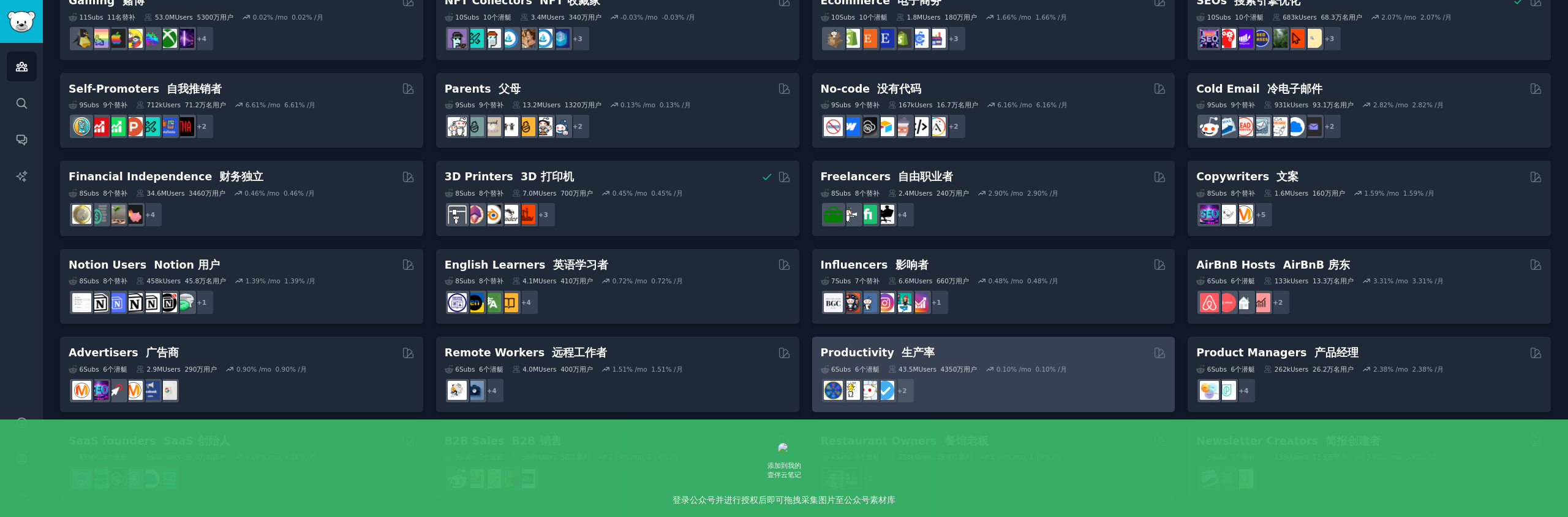
click at [991, 363] on div "6 Sub s 6个潜艇 43.5M Users 4350万用户 0.10 % /mo 0.10% /月 + 2" at bounding box center [994, 382] width 346 height 43
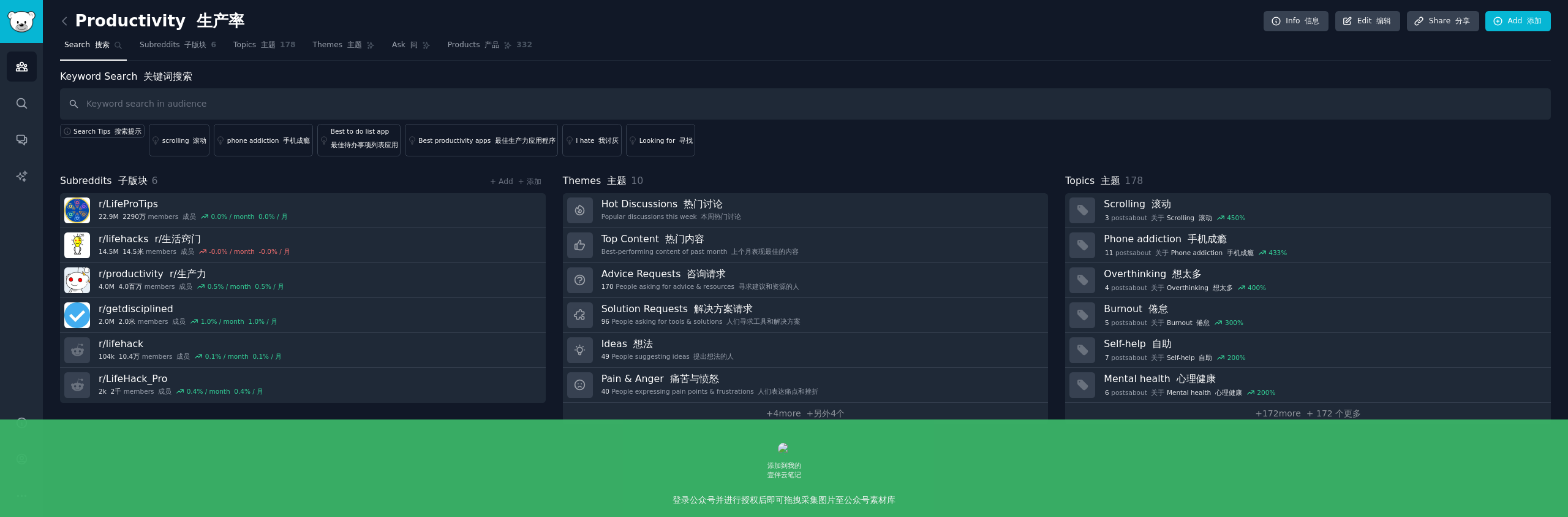
click at [786, 375] on h3 "Pain & [PERSON_NAME] 痛苦与愤怒" at bounding box center [710, 378] width 218 height 13
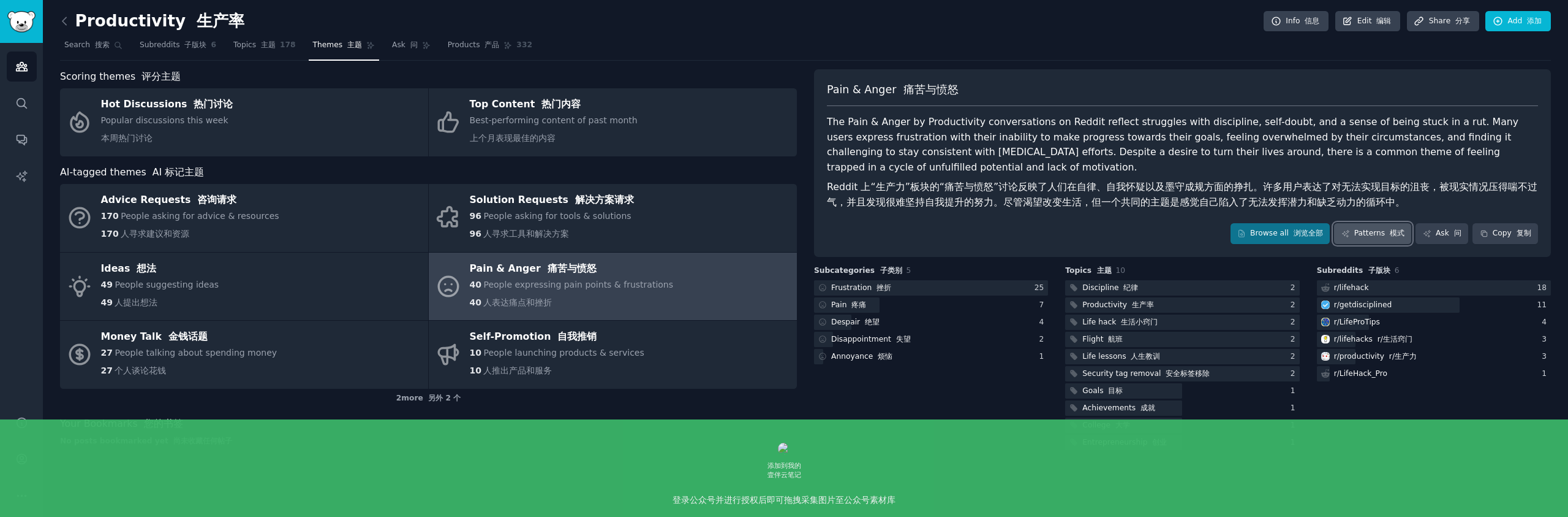
click at [1376, 232] on link "Patterns 模式" at bounding box center [1373, 233] width 77 height 20
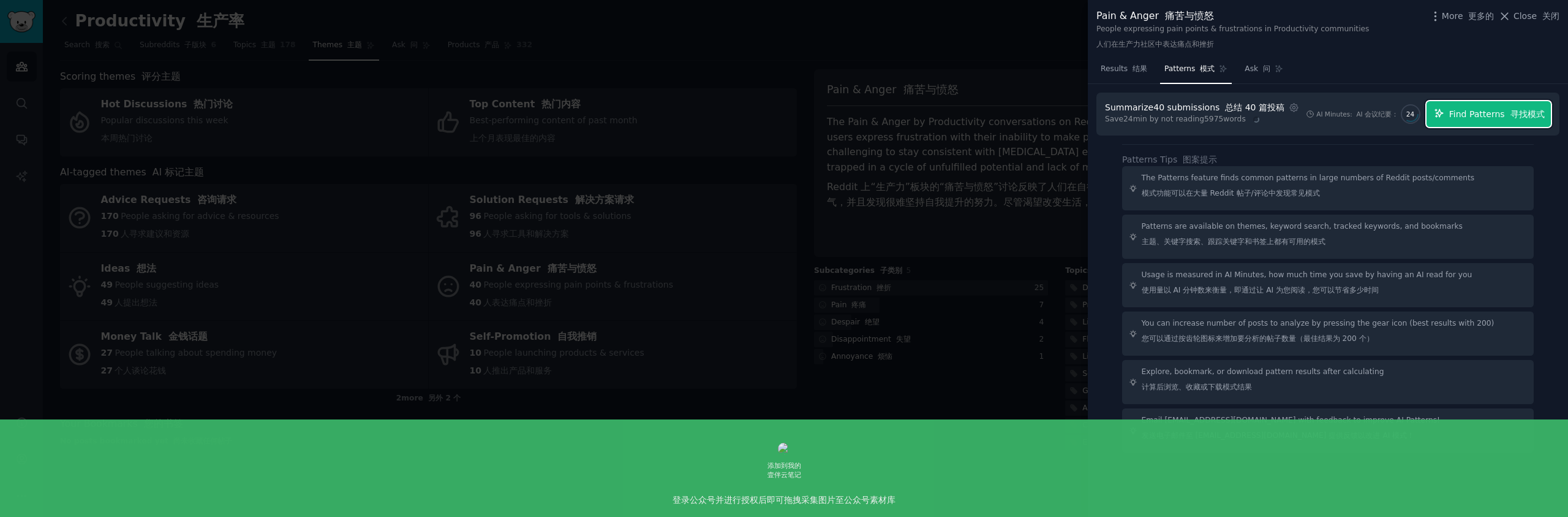
click at [1539, 118] on span "Find Patterns 寻找模式" at bounding box center [1497, 114] width 96 height 13
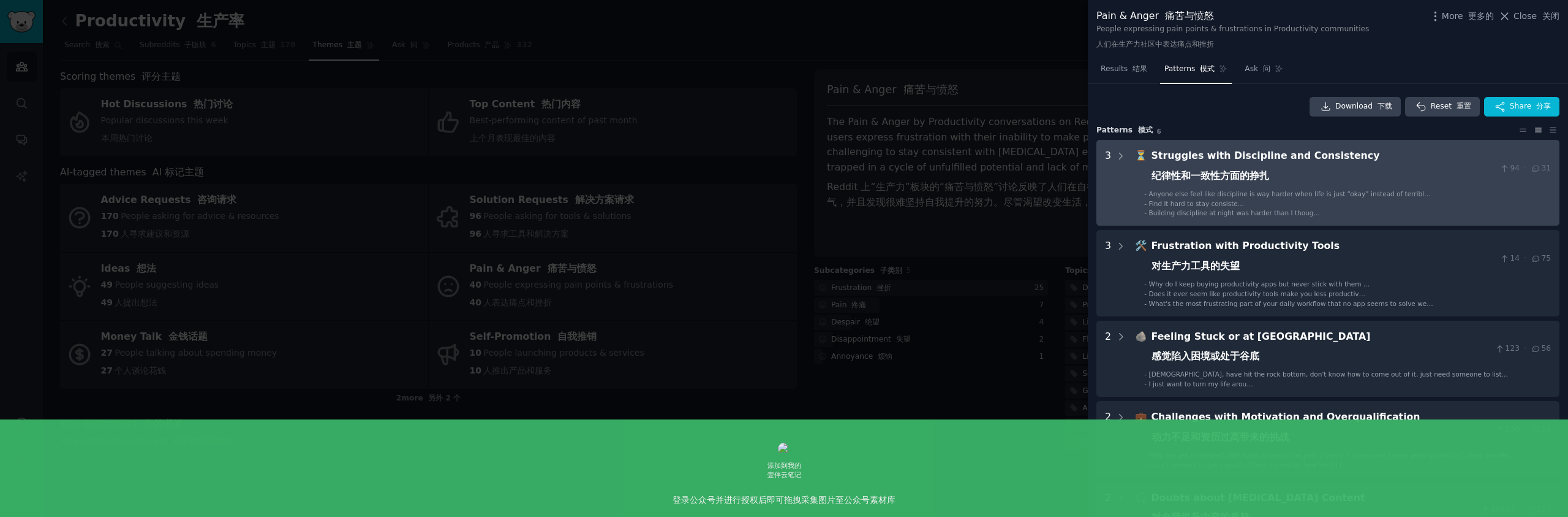
click at [1319, 196] on span "Anyone else feel like discipline is way harder when life is just “okay” instead…" at bounding box center [1290, 200] width 283 height 20
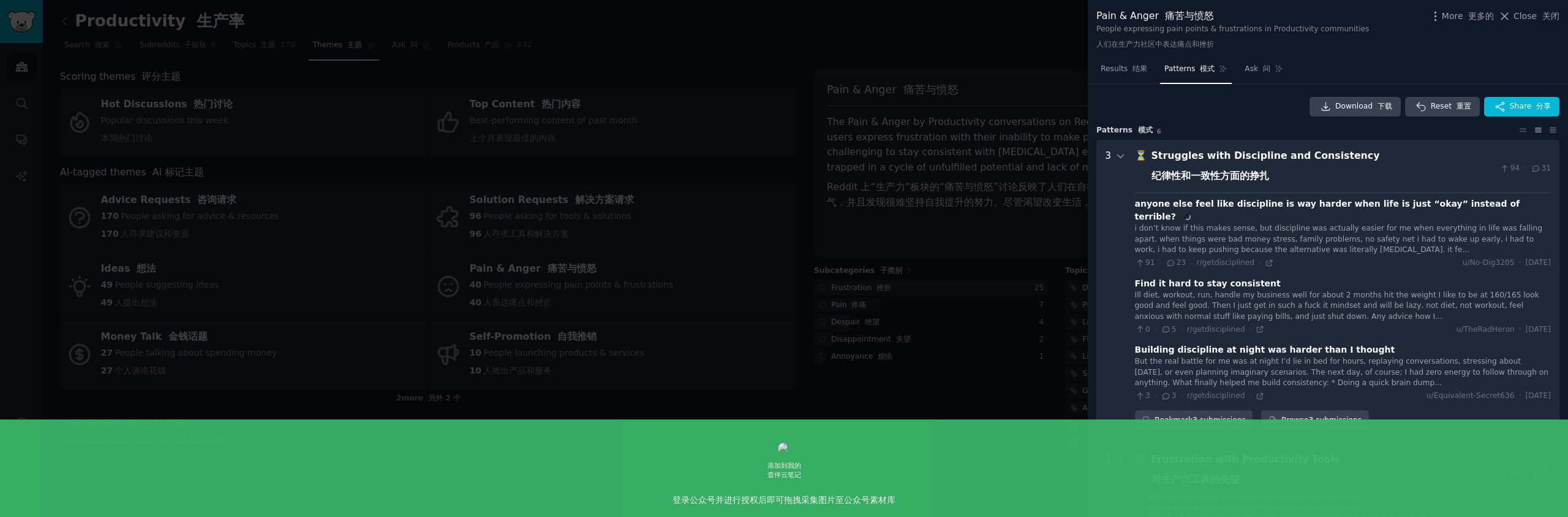
scroll to position [55, 0]
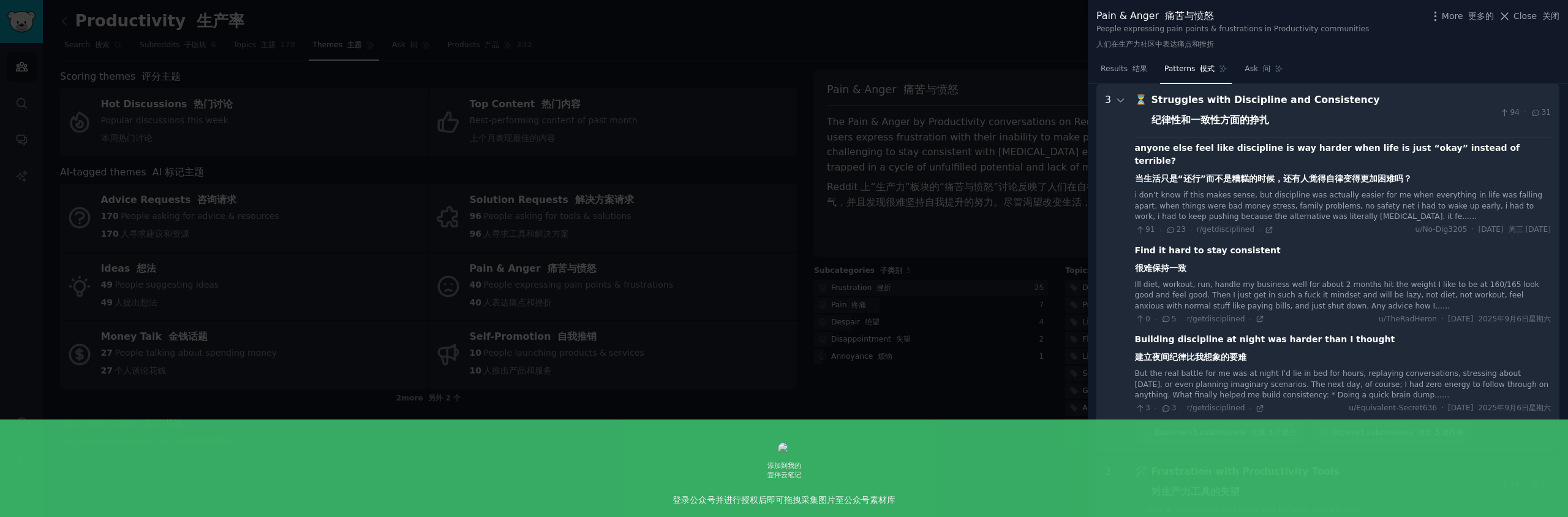
click at [991, 235] on div at bounding box center [784, 258] width 1568 height 517
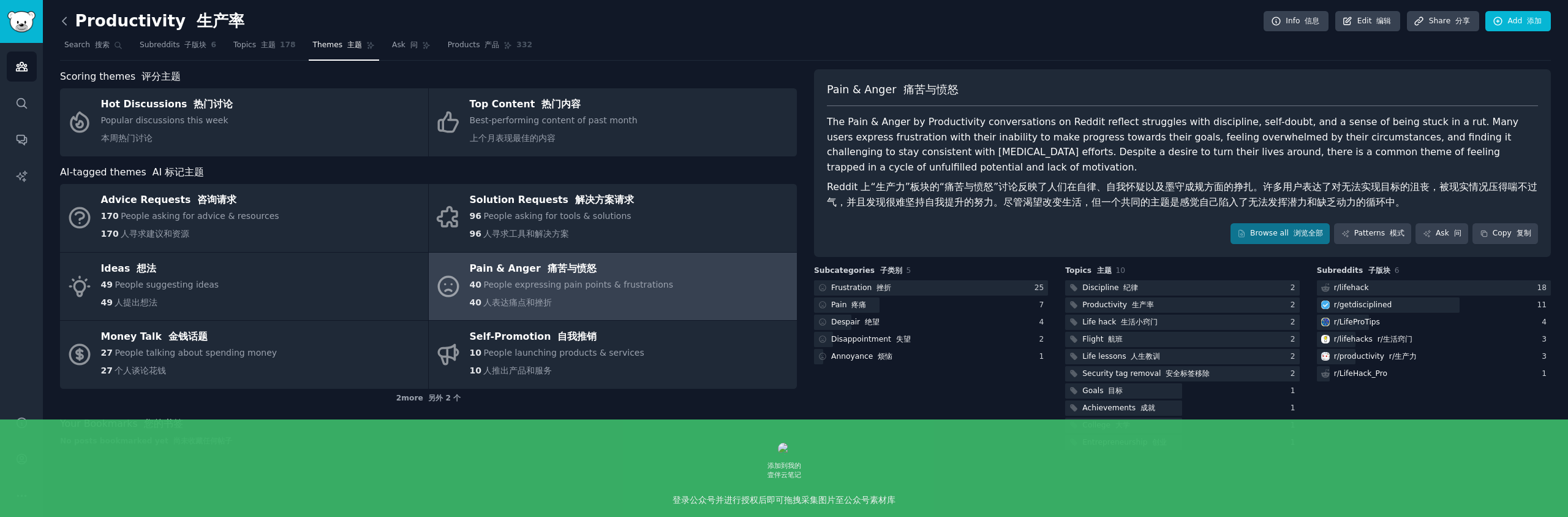
click at [65, 27] on icon at bounding box center [64, 20] width 13 height 13
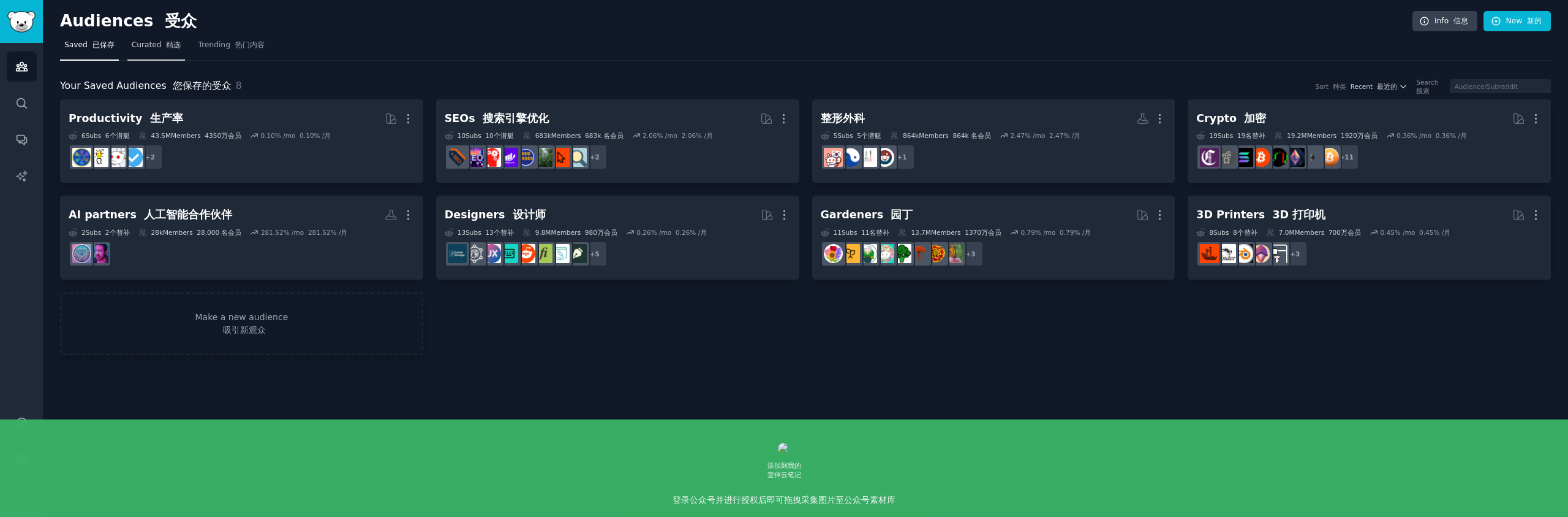
click at [164, 51] on link "Curated 精选" at bounding box center [156, 48] width 58 height 25
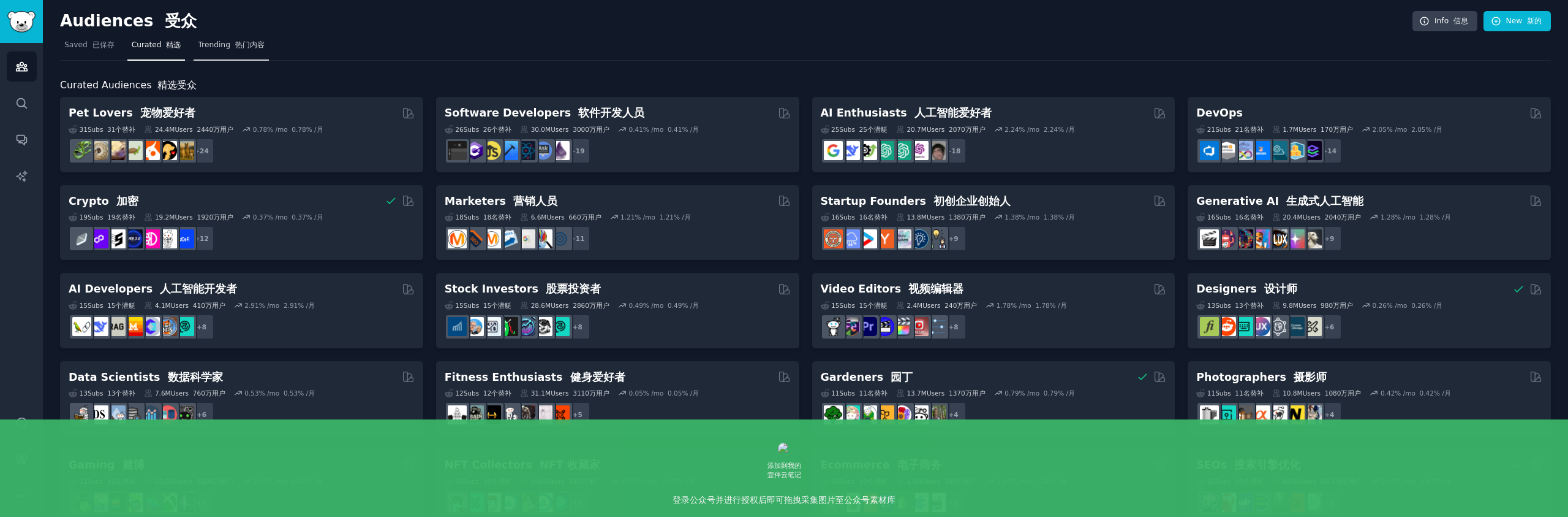
click at [247, 49] on span "Trending 热门内容" at bounding box center [231, 45] width 66 height 11
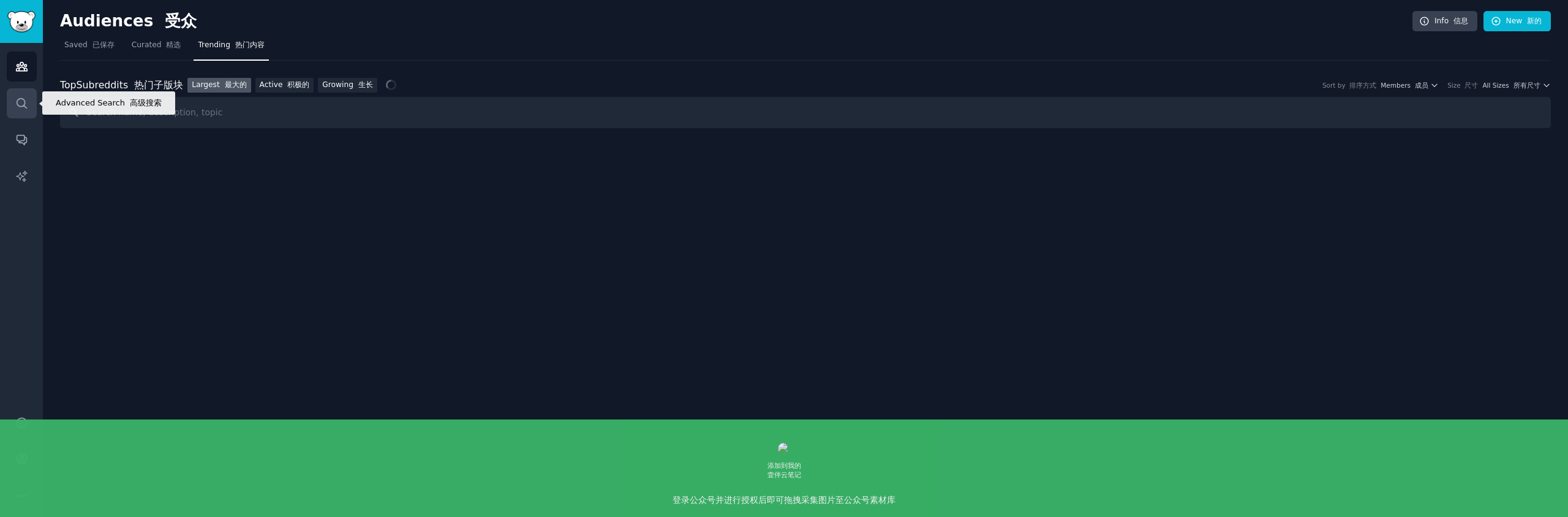
click at [17, 100] on icon "Sidebar" at bounding box center [21, 102] width 10 height 10
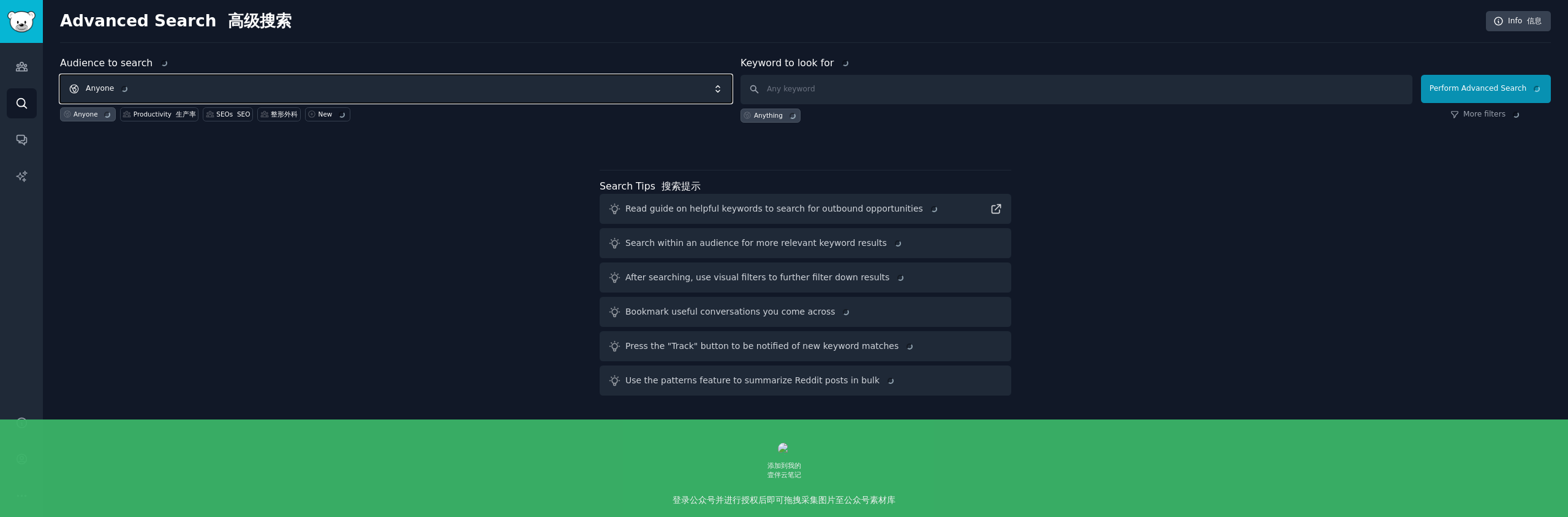
click at [218, 84] on span "Anyone" at bounding box center [396, 89] width 672 height 28
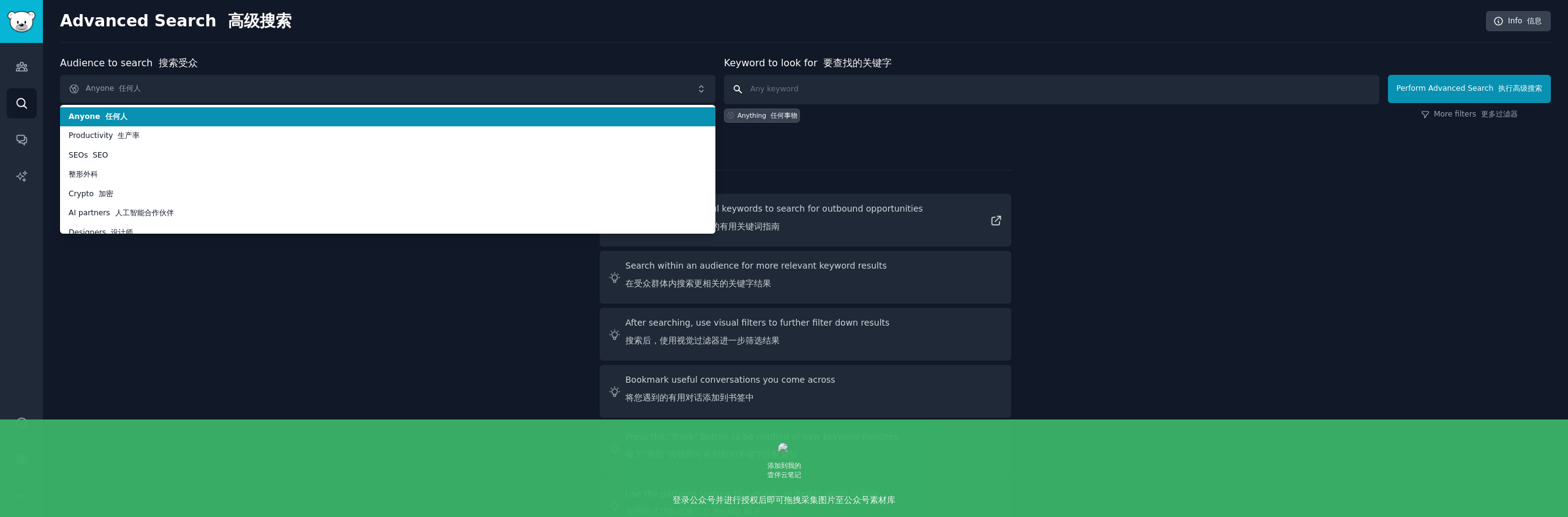
click at [851, 99] on input "text" at bounding box center [1051, 90] width 655 height 30
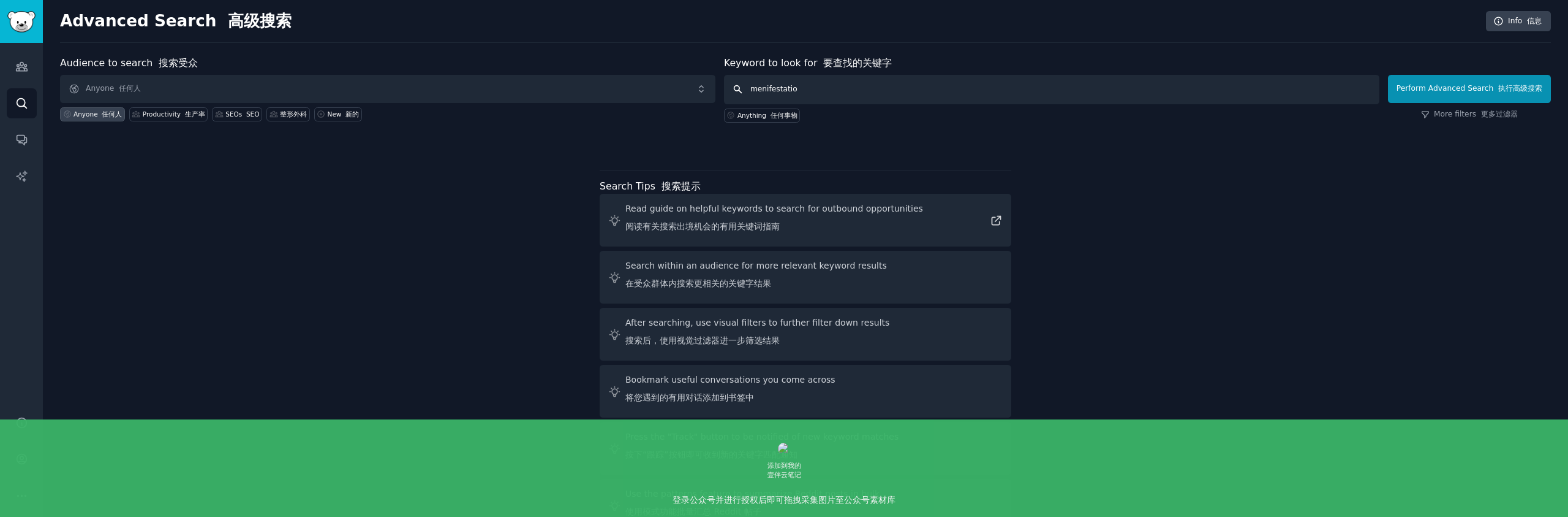
type input "menifestation"
click button "Perform Advanced Search 执行高级搜索" at bounding box center [1469, 89] width 163 height 28
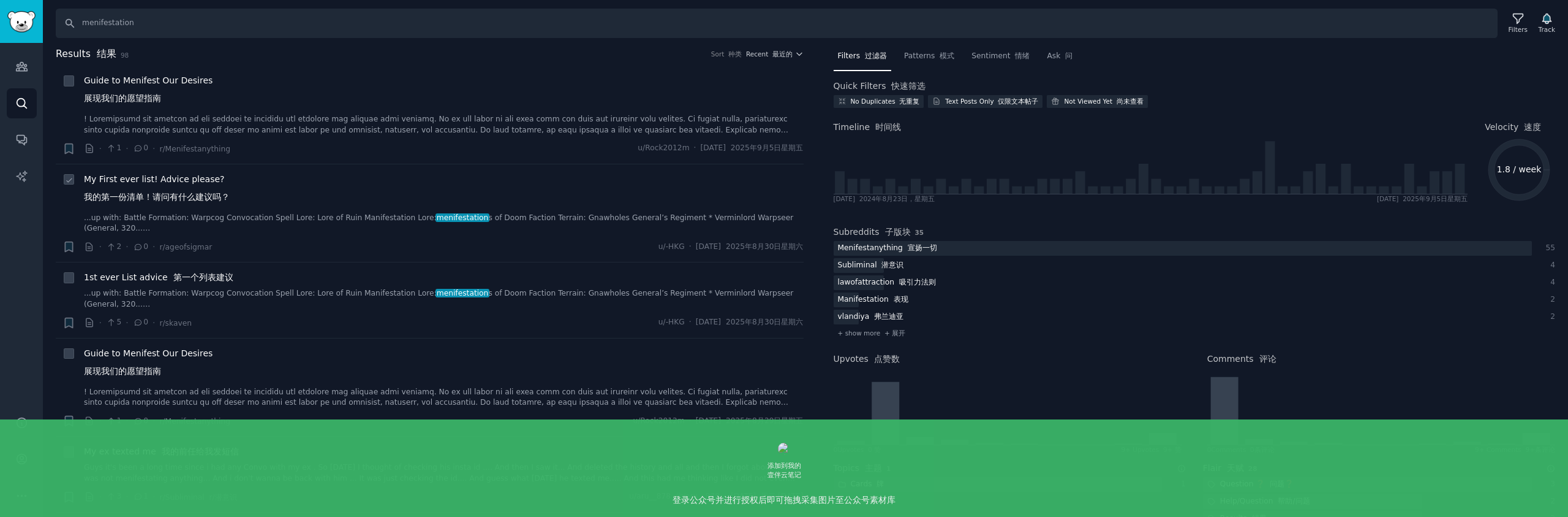
click at [275, 205] on div "My First ever list! Advice please? 我的第一份清单！请问有什么建议吗？" at bounding box center [444, 191] width 720 height 36
click at [237, 211] on div "My First ever list! Advice please? 我的第一份清单！请问有什么建议吗？ ...up with: Battle Formati…" at bounding box center [444, 203] width 720 height 61
click at [205, 186] on span "My First ever list! Advice please? 我的第一份清单！请问有什么建议吗？" at bounding box center [157, 191] width 146 height 36
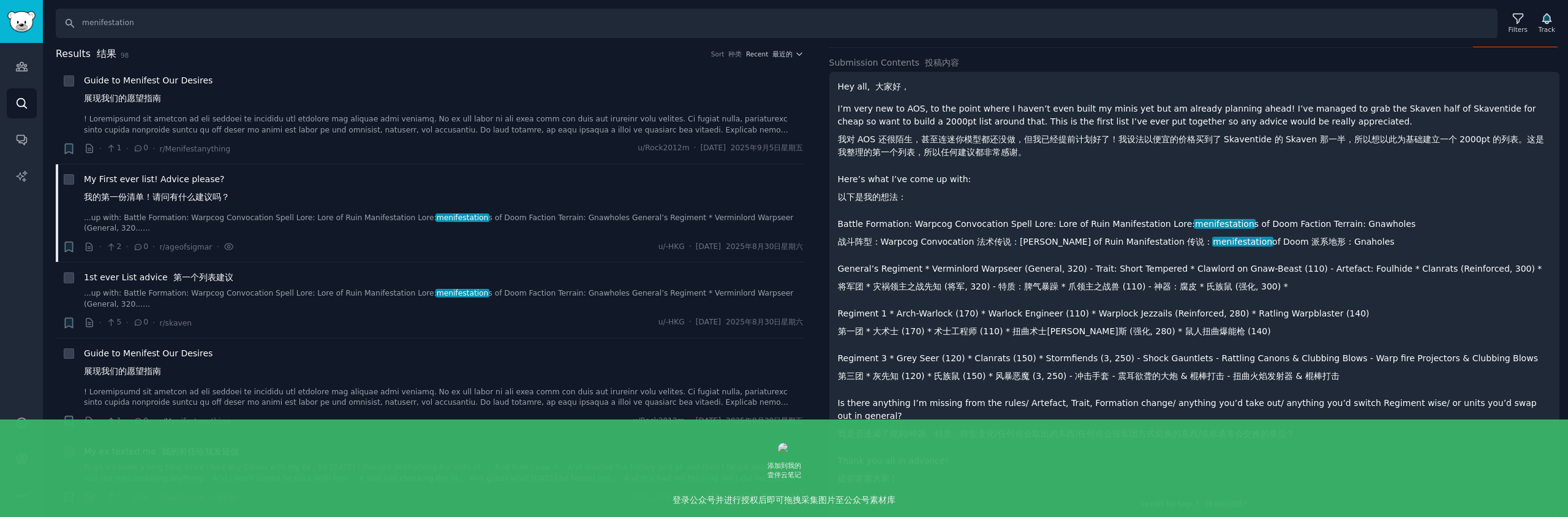
scroll to position [102, 0]
drag, startPoint x: 1013, startPoint y: 240, endPoint x: 1117, endPoint y: 241, distance: 104.0
click at [1117, 241] on font "战斗阵型：Warpcog Convocation 法术传说：Lore of Ruin Manifestation 传说： menifestation of D…" at bounding box center [1117, 241] width 557 height 10
click at [1127, 254] on div "Hey all, 大家好， I’m very new to AOS, to the point where I haven’t even built my m…" at bounding box center [1195, 284] width 714 height 409
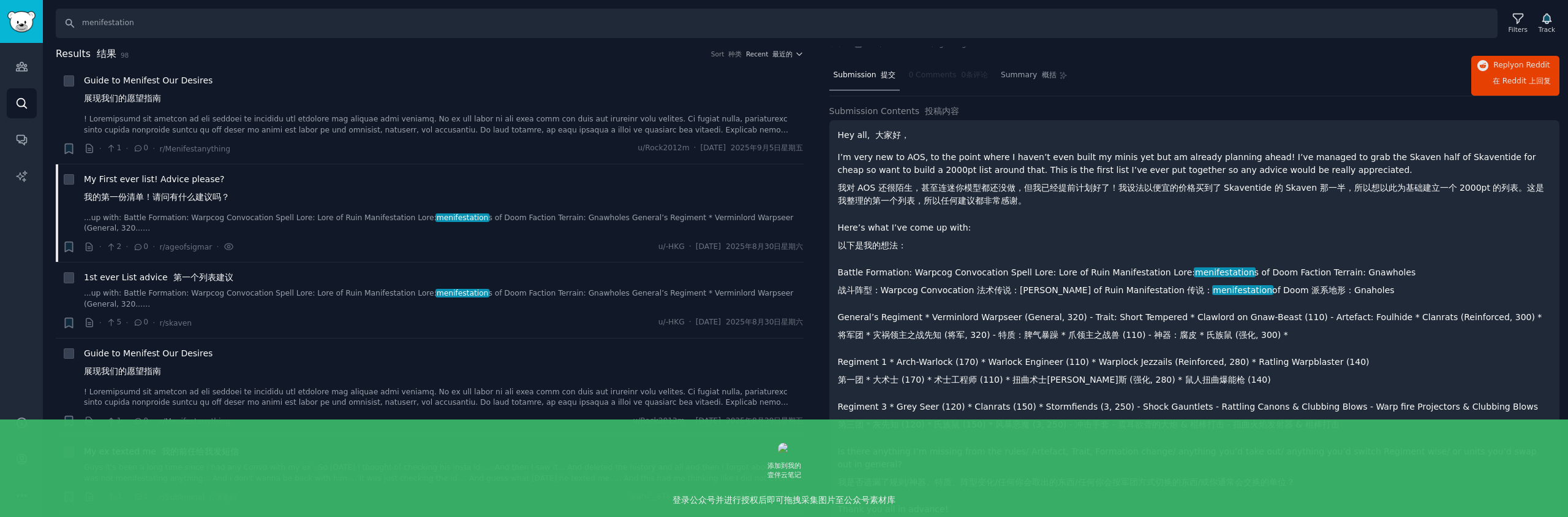
scroll to position [0, 0]
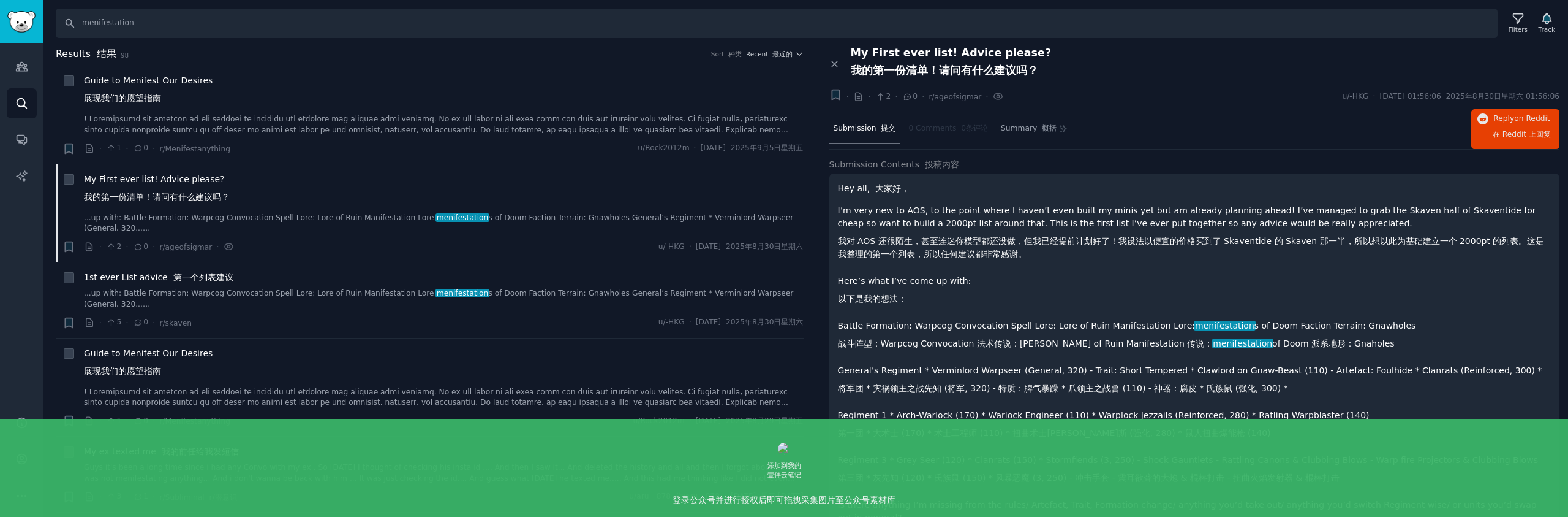
click at [1194, 93] on div "+ · · 2 · 0 · r/ageofsigmar · u/-HKG · [DATE] 01:56:06 2025年8月30日星期六 01:56:06" at bounding box center [1194, 96] width 731 height 17
drag, startPoint x: 214, startPoint y: 156, endPoint x: 185, endPoint y: 131, distance: 38.3
click at [213, 156] on li "+ Guide to Menifest Our Desires 展现我们的愿望指南 · 1 · 0 · r/Menifestanything u/Rock20…" at bounding box center [429, 114] width 748 height 98
click at [202, 279] on font "第一个列表建议" at bounding box center [203, 277] width 60 height 10
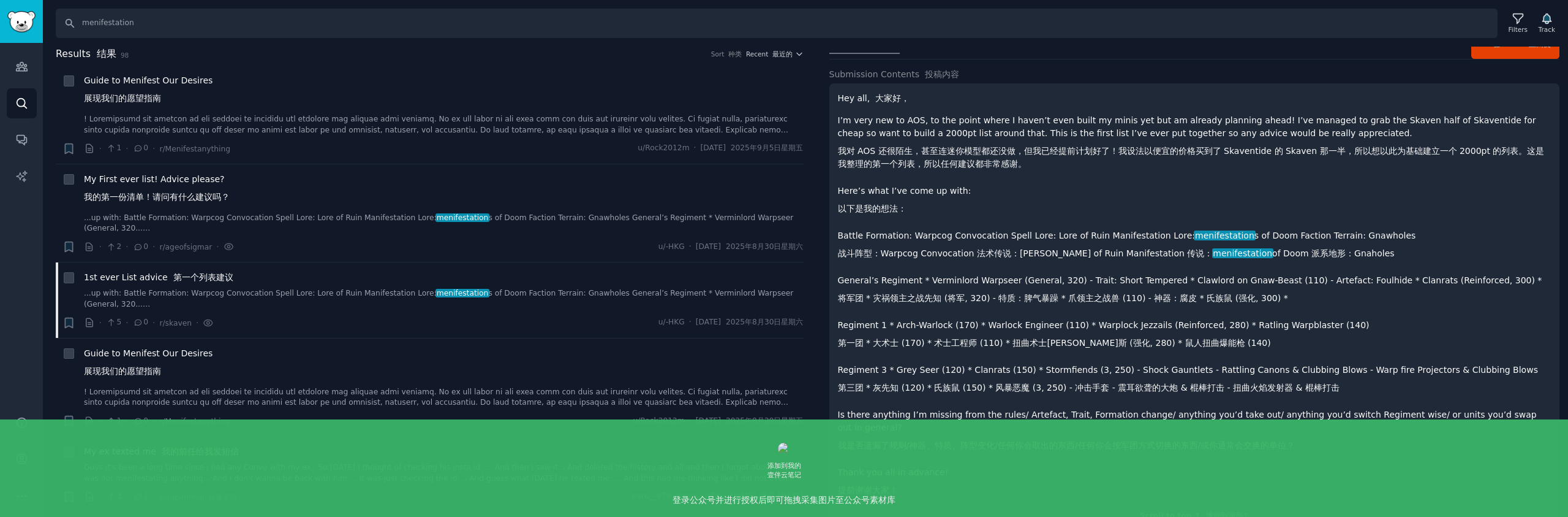
scroll to position [80, 0]
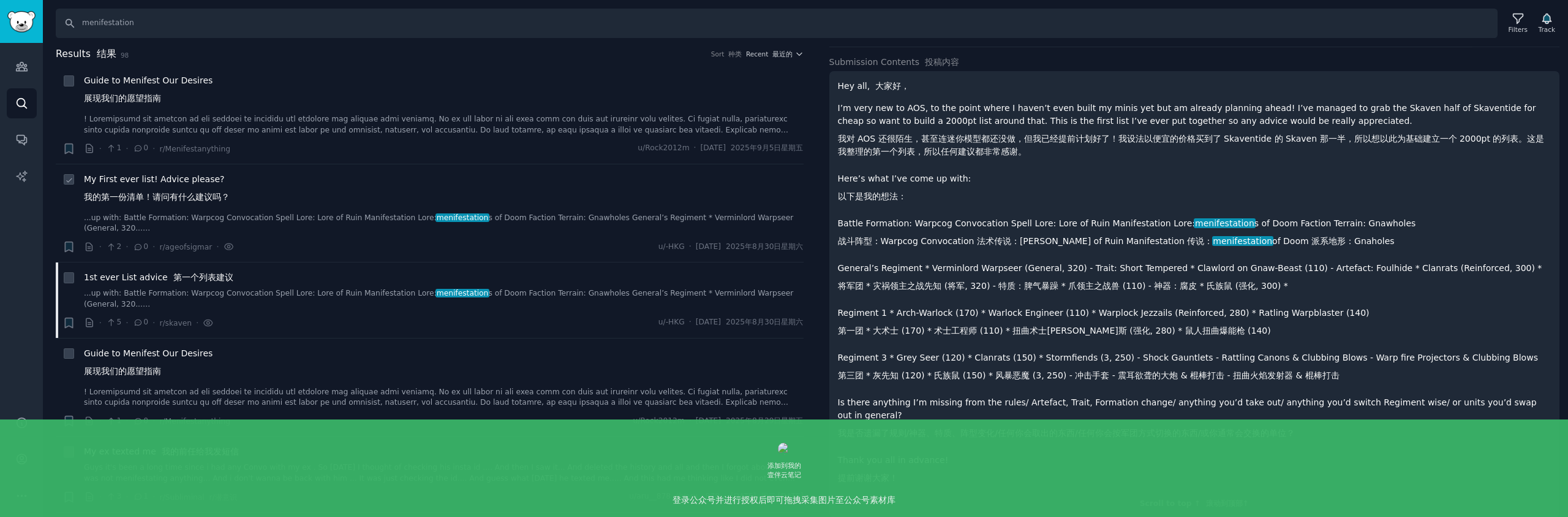
click at [181, 183] on span "My First ever list! Advice please? 我的第一份清单！请问有什么建议吗？" at bounding box center [157, 191] width 146 height 36
click at [202, 196] on font "我的第一份清单！请问有什么建议吗？" at bounding box center [157, 197] width 146 height 10
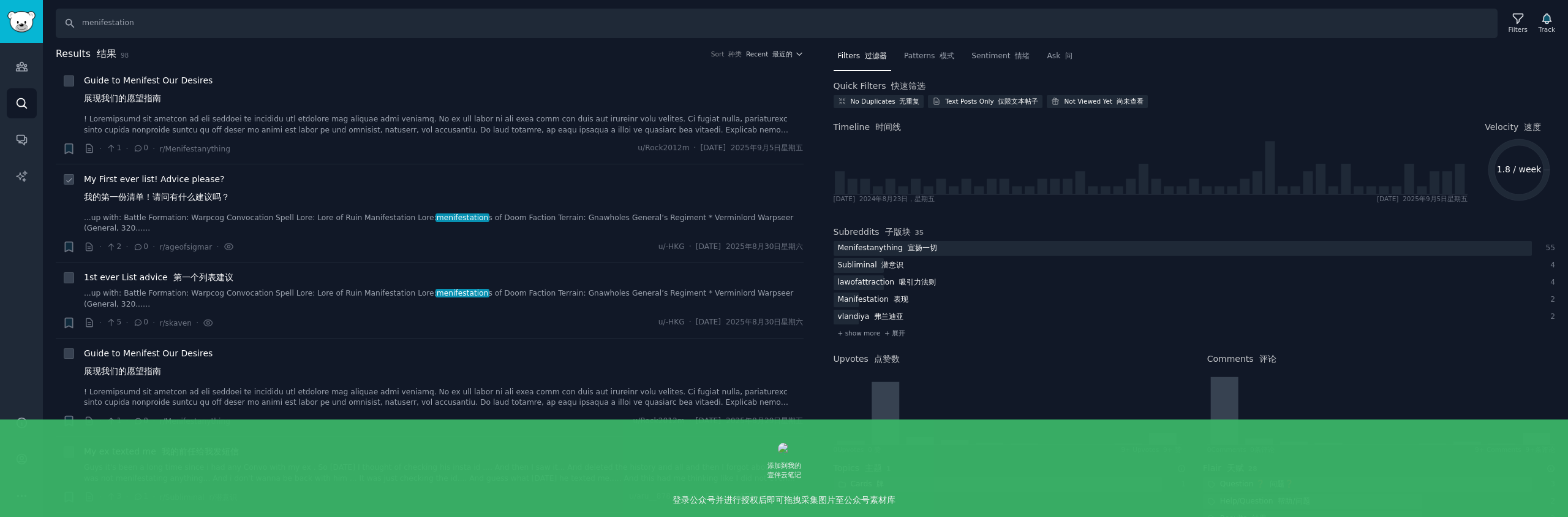
click at [198, 186] on span "My First ever list! Advice please? 我的第一份清单！请问有什么建议吗？" at bounding box center [157, 191] width 146 height 36
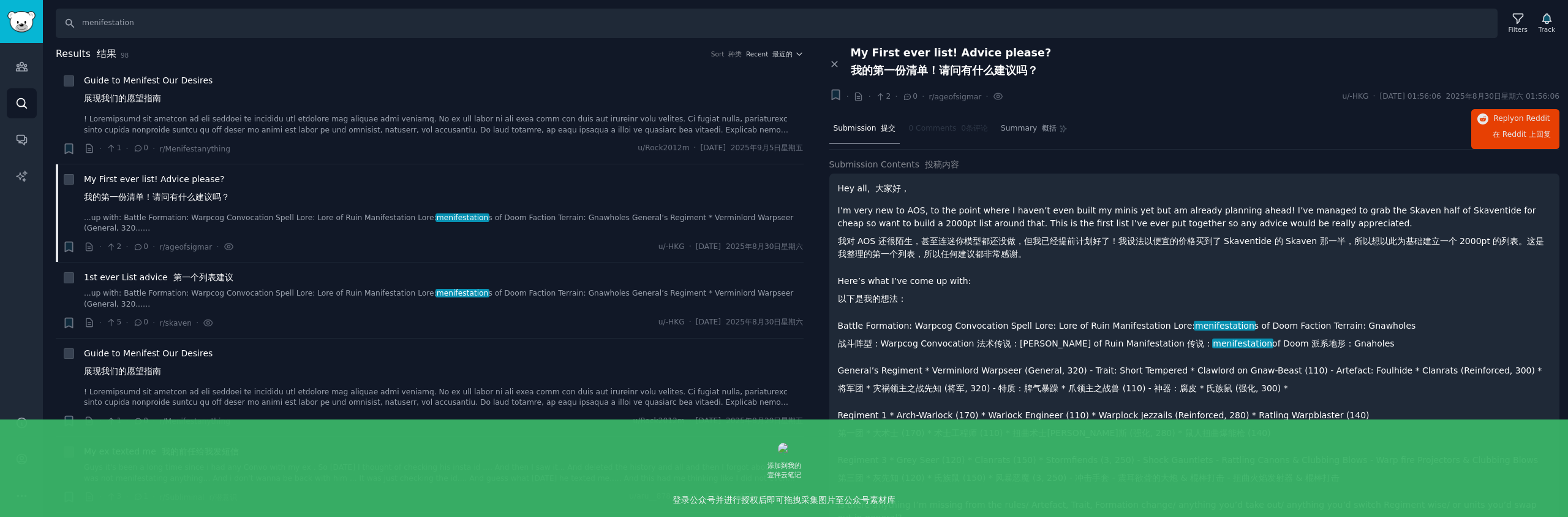
scroll to position [102, 0]
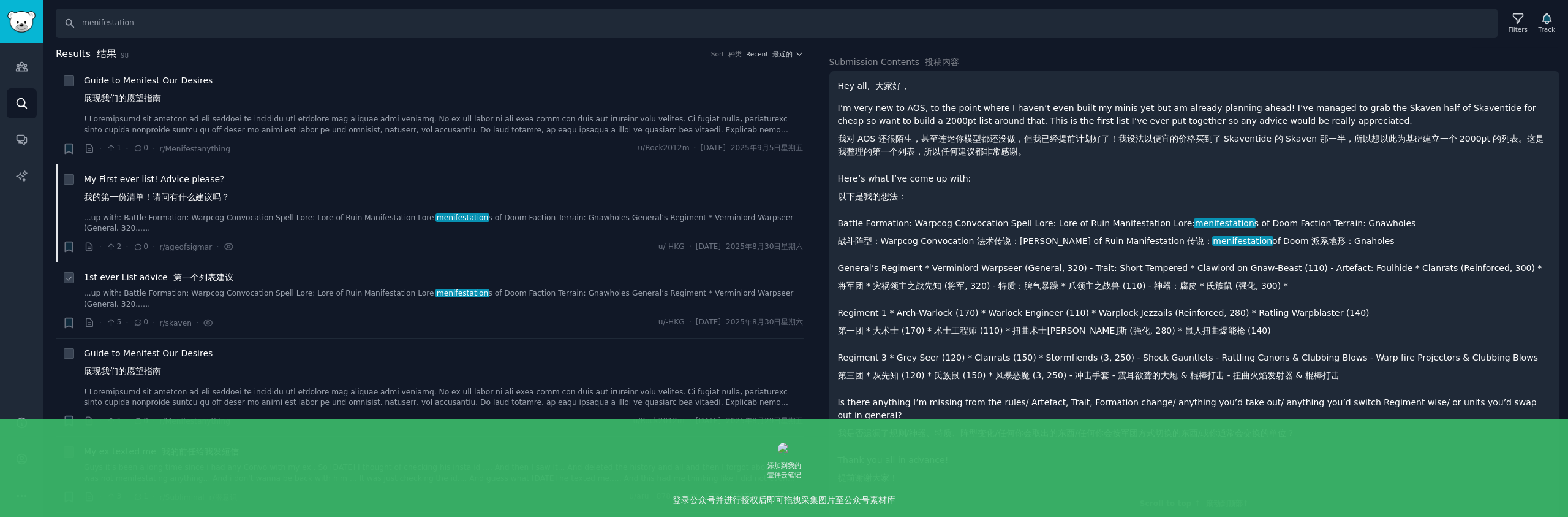
click at [212, 277] on font "第一个列表建议" at bounding box center [203, 277] width 60 height 10
click at [206, 279] on font "第一个列表建议" at bounding box center [203, 277] width 60 height 10
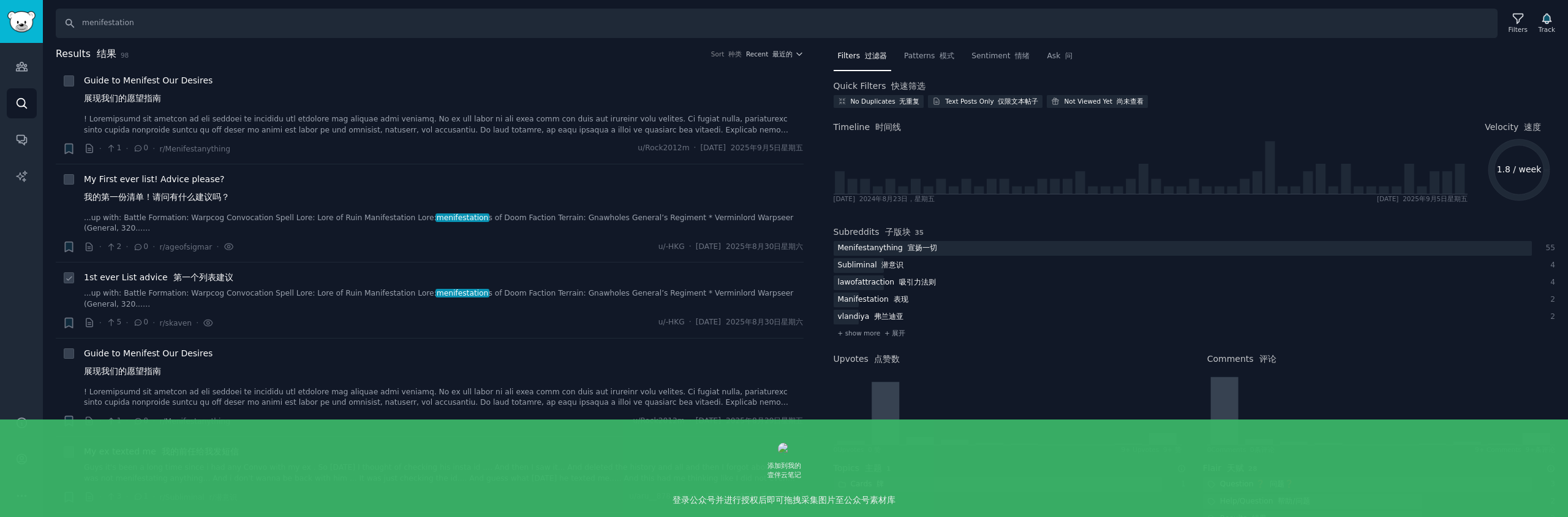
click at [186, 276] on font "第一个列表建议" at bounding box center [203, 277] width 60 height 10
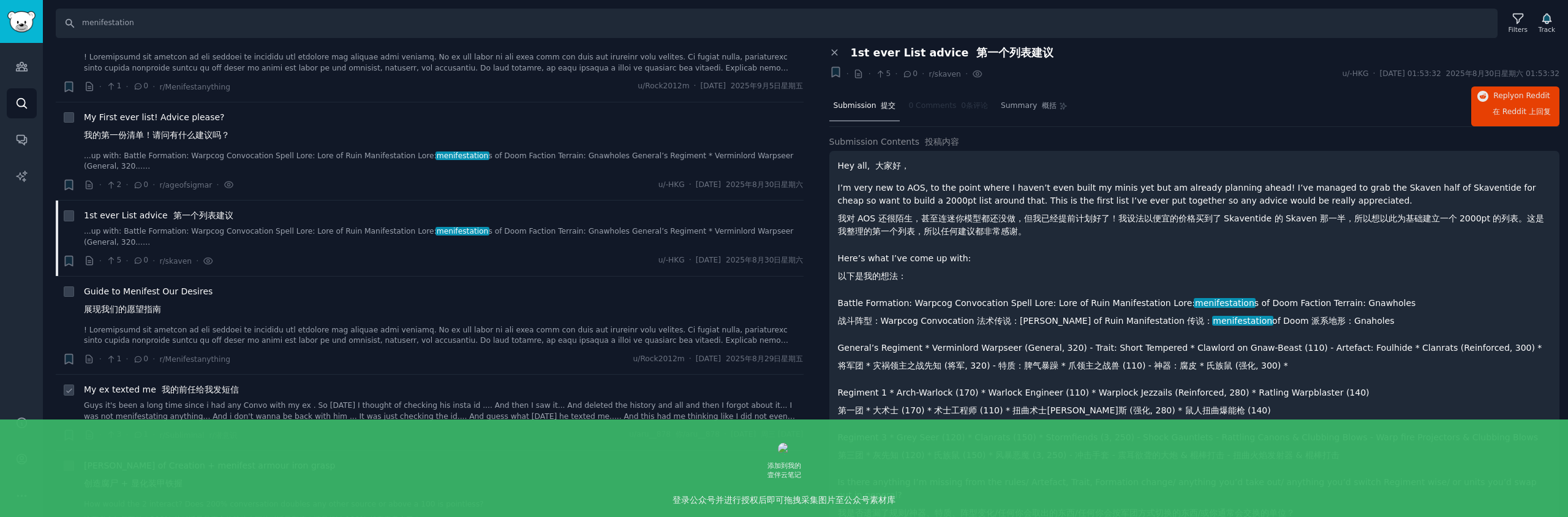
scroll to position [126, 0]
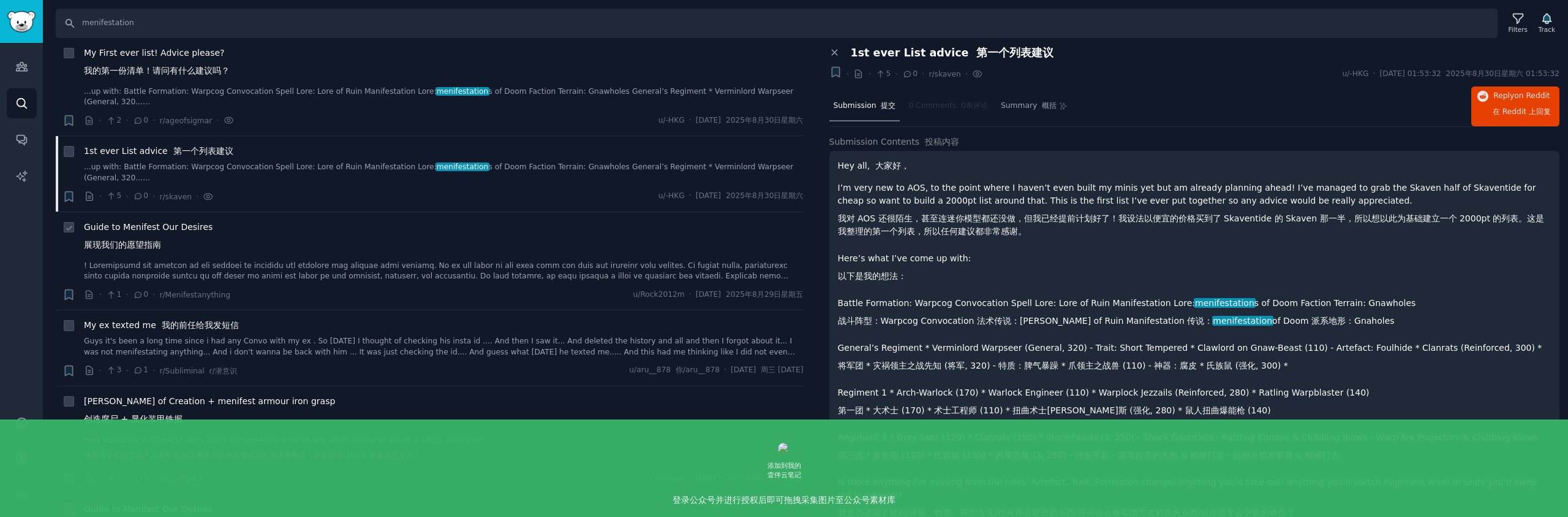
click at [143, 240] on font "展现我们的愿望指南" at bounding box center [123, 244] width 77 height 10
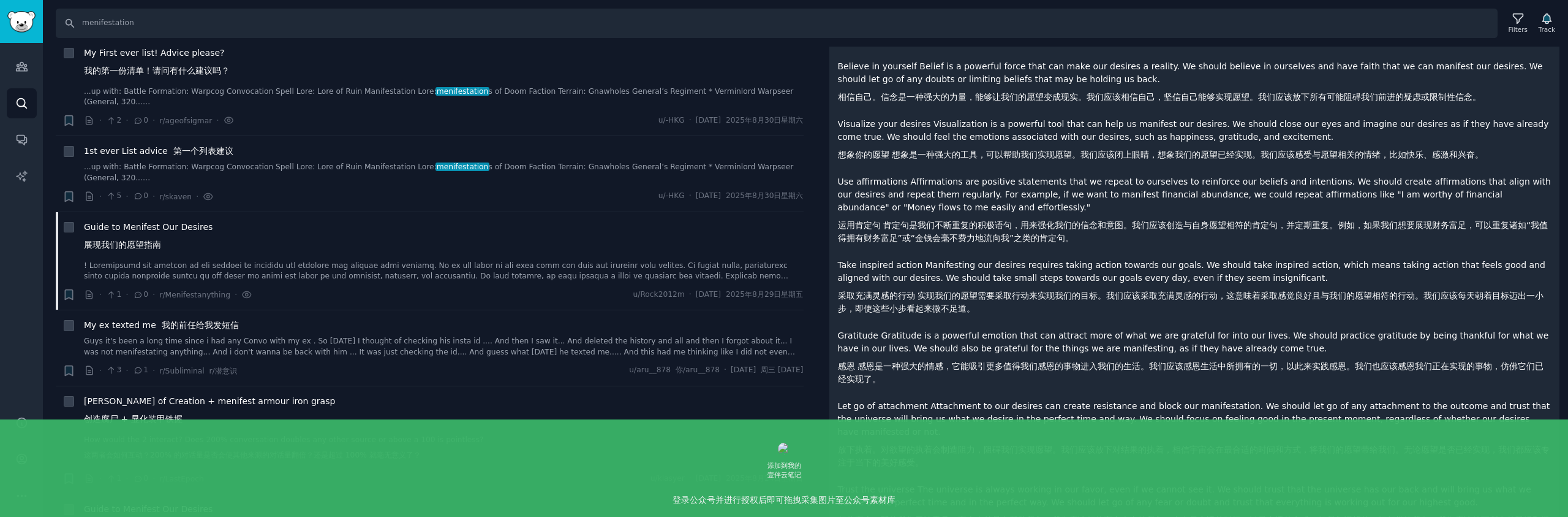
scroll to position [456, 0]
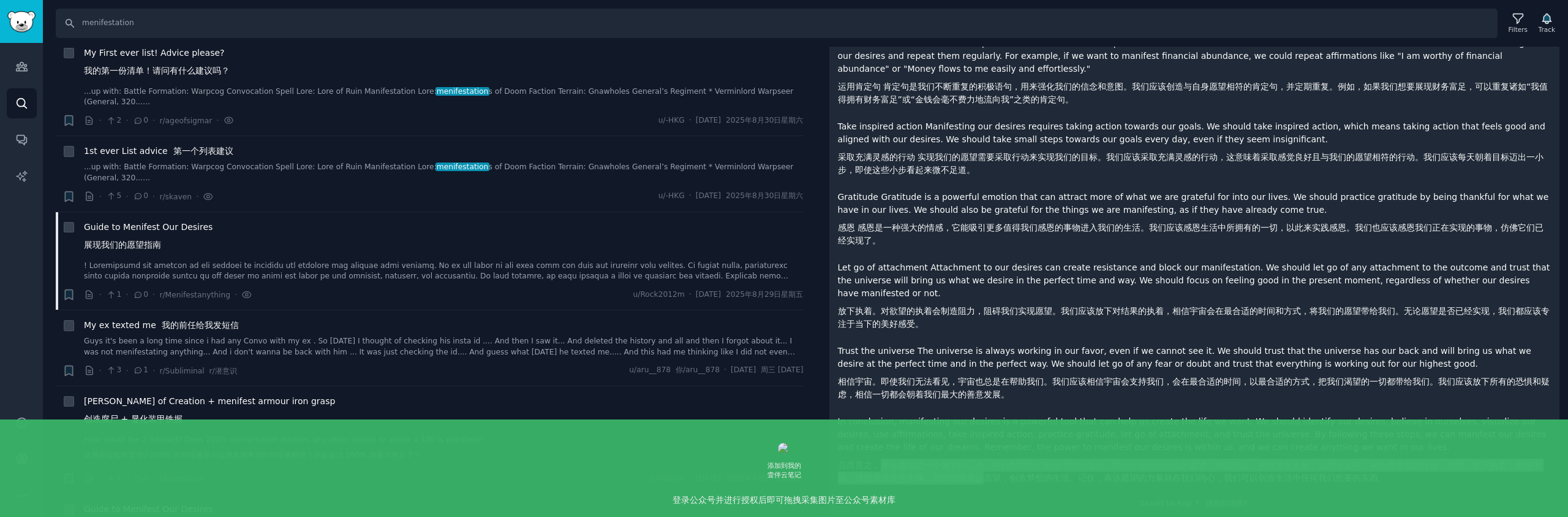
drag, startPoint x: 883, startPoint y: 454, endPoint x: 989, endPoint y: 458, distance: 106.1
click at [986, 460] on font "总而言之，表达愿望是一个强大的工具，可以帮助我们创造理想的生活。我们应该识别自己的愿望，相信自己，将愿望形象化，运用肯定句，采取受激励的行动，感恩，放下执着，…" at bounding box center [1189, 471] width 703 height 23
click at [1010, 459] on font "总而言之，表达愿望是一个强大的工具，可以帮助我们创造理想的生活。我们应该识别自己的愿望，相信自己，将愿望形象化，运用肯定句，采取受激励的行动，感恩，放下执着，…" at bounding box center [1195, 471] width 714 height 26
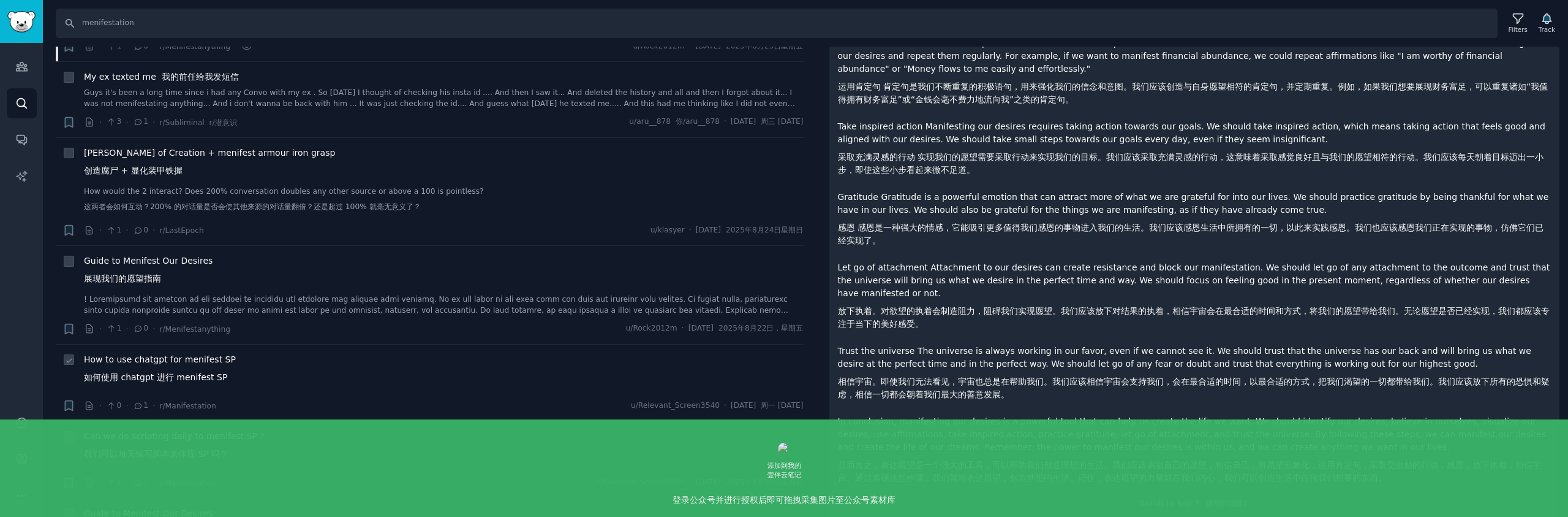
scroll to position [386, 0]
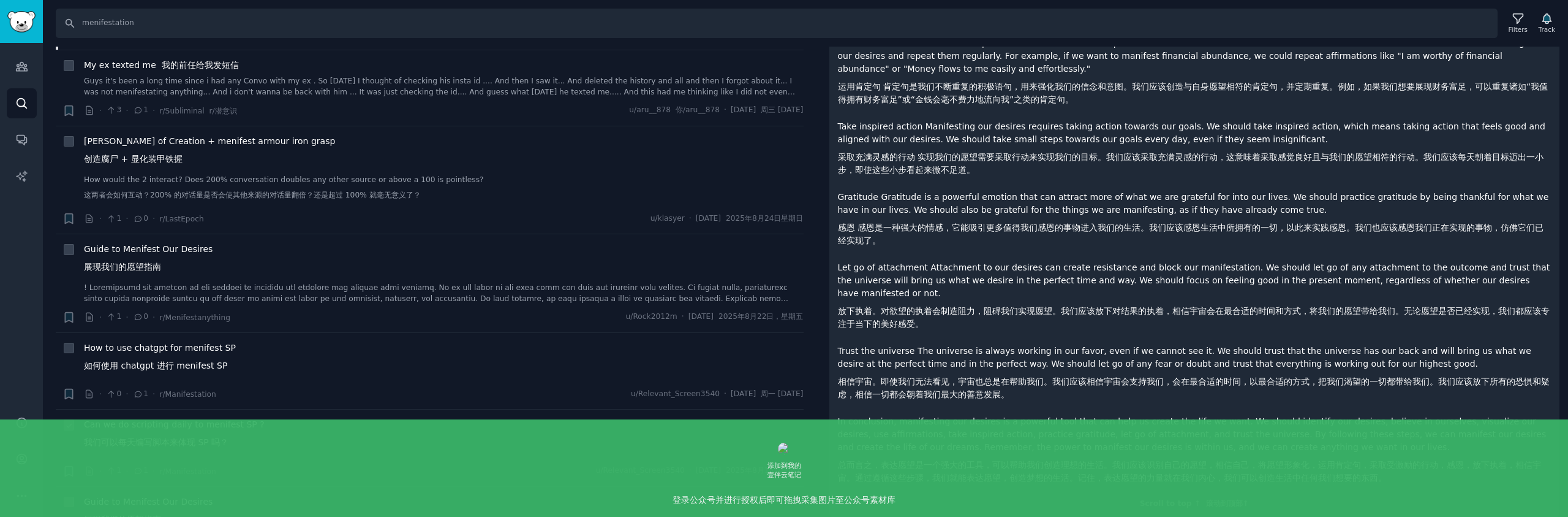
click at [229, 425] on span "Can we do scripting daily to menifest SP ? 我们可以每天编写脚本来体现 SP 吗？" at bounding box center [174, 436] width 181 height 36
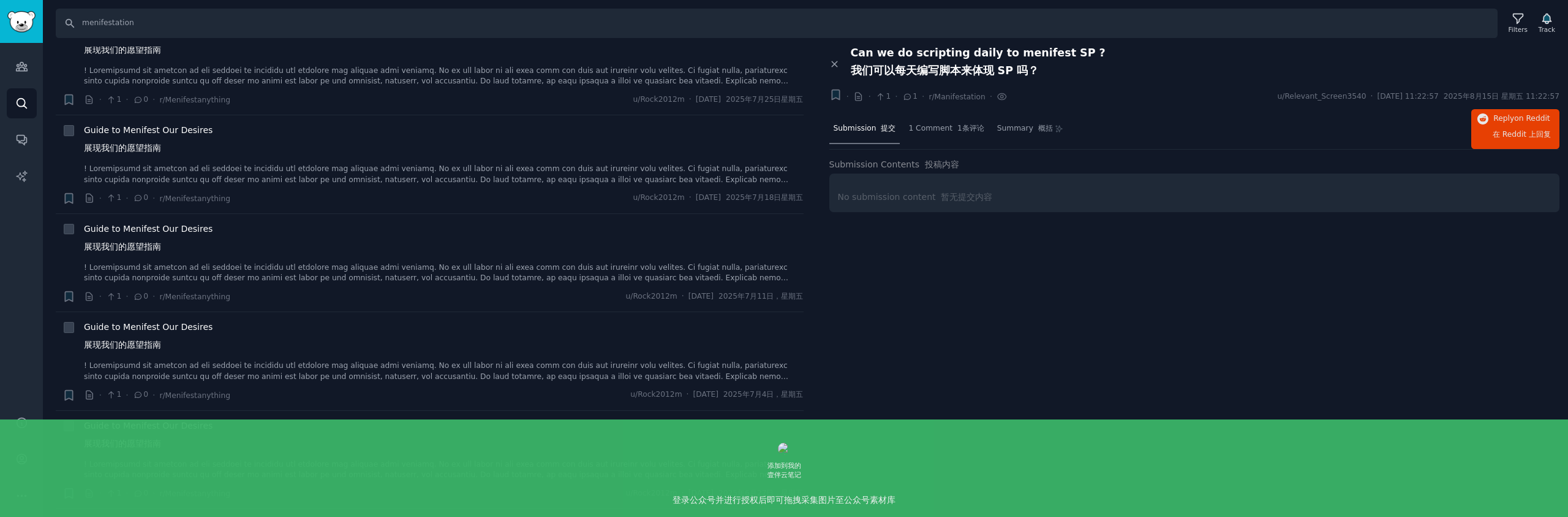
scroll to position [1923, 0]
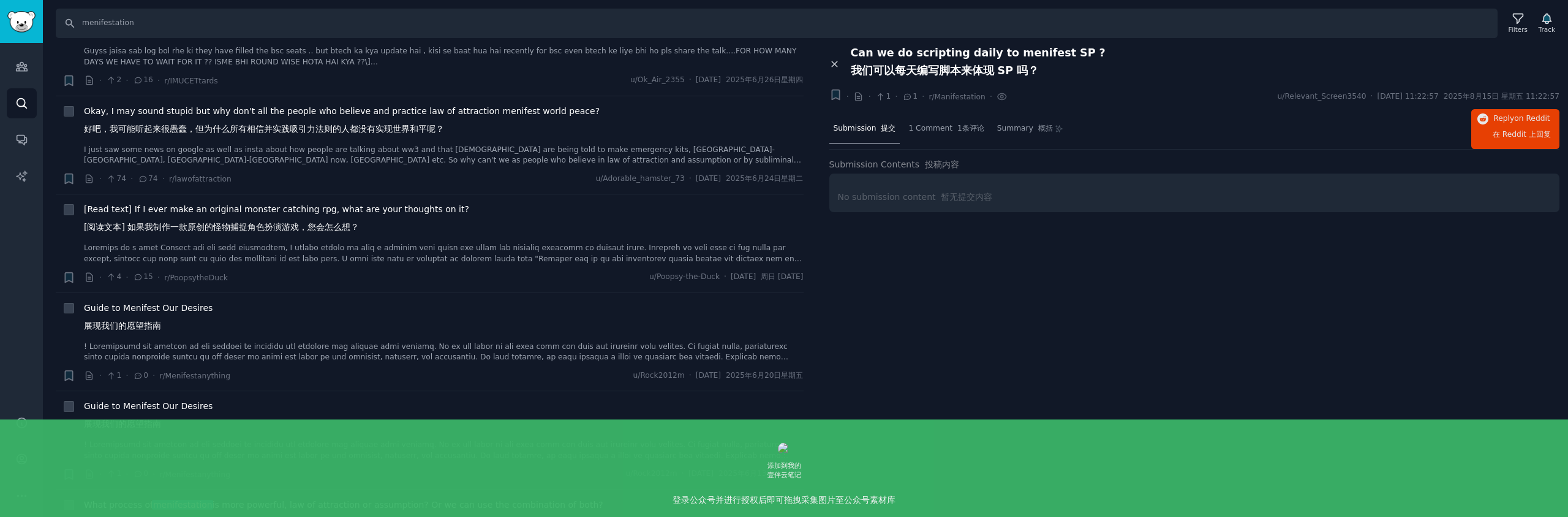
click at [838, 62] on icon at bounding box center [834, 65] width 11 height 11
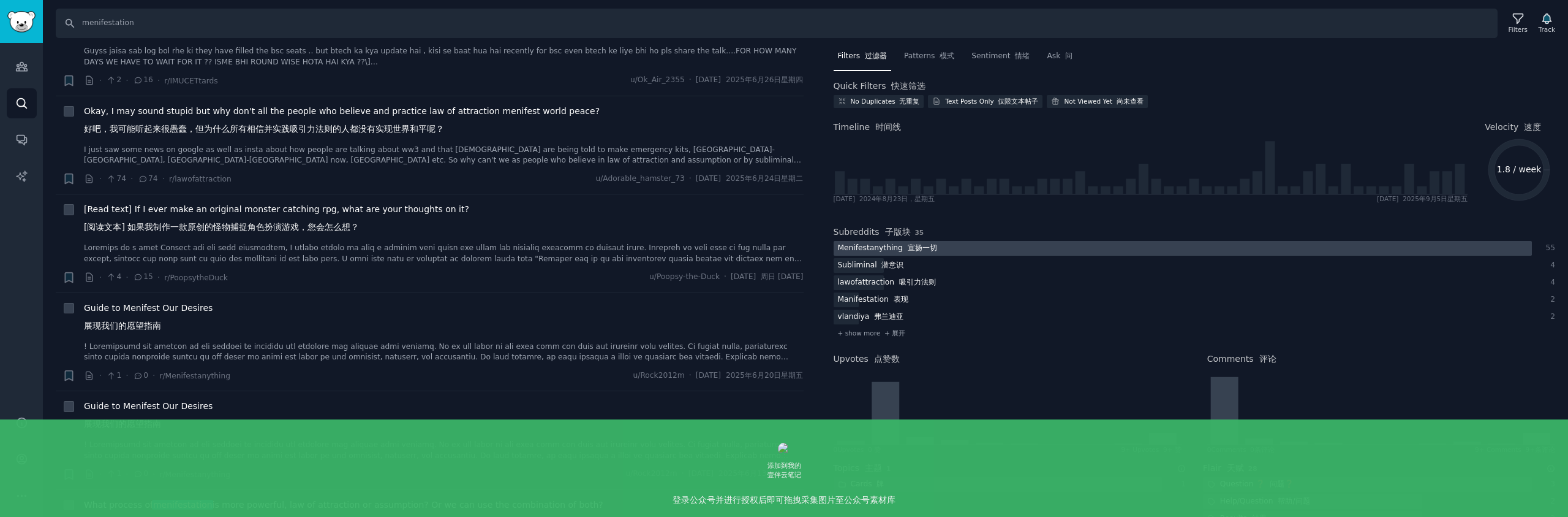
click at [935, 246] on div "Menifestanything 宣扬一切" at bounding box center [888, 248] width 108 height 15
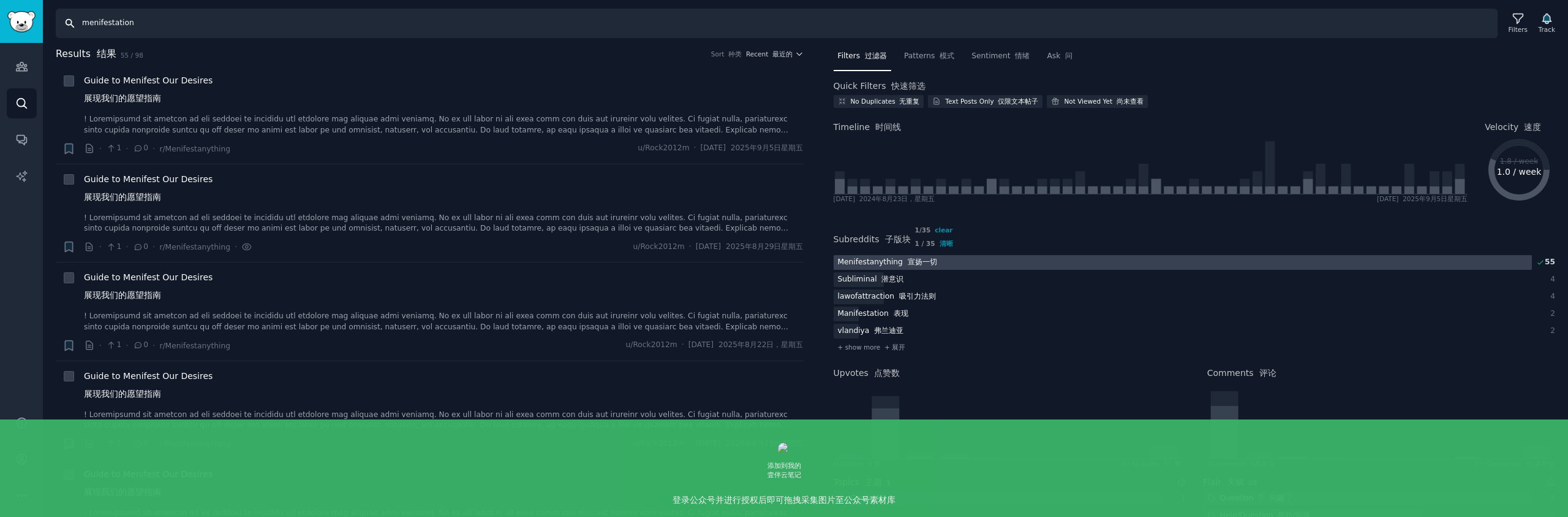
click at [916, 18] on input "menifestation" at bounding box center [776, 23] width 1442 height 30
